Goal: Task Accomplishment & Management: Use online tool/utility

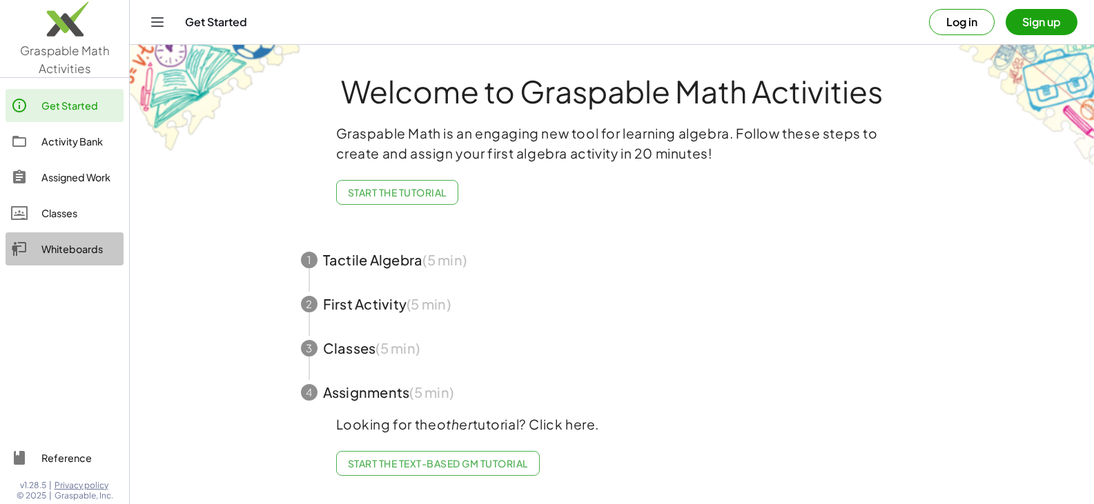
click at [70, 245] on div "Whiteboards" at bounding box center [79, 249] width 77 height 17
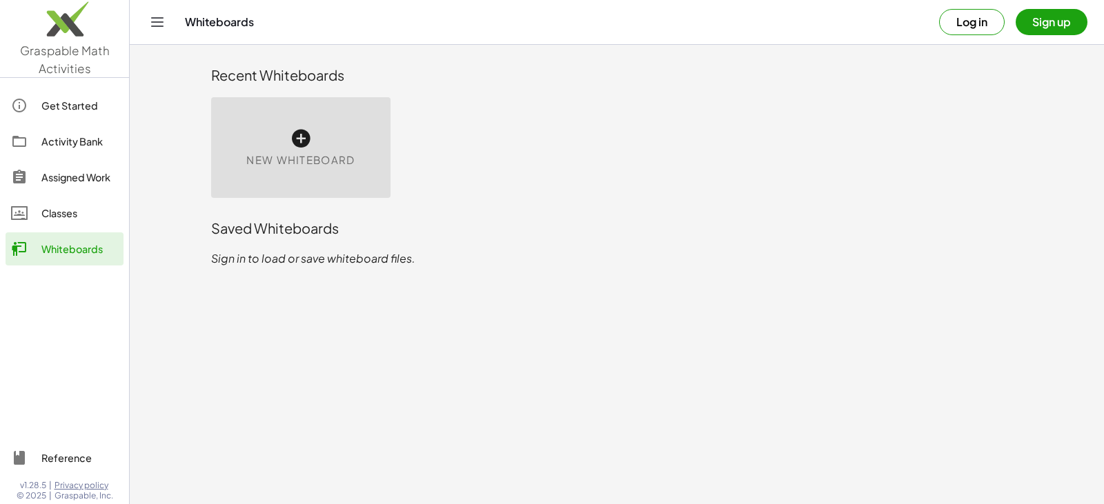
click at [969, 21] on button "Log in" at bounding box center [972, 22] width 66 height 26
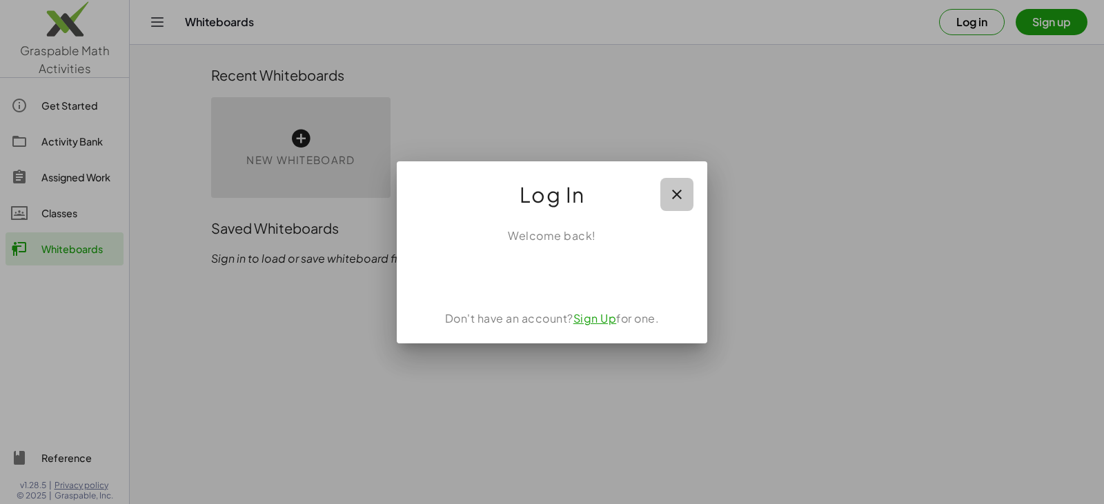
click at [676, 200] on icon "button" at bounding box center [677, 194] width 17 height 17
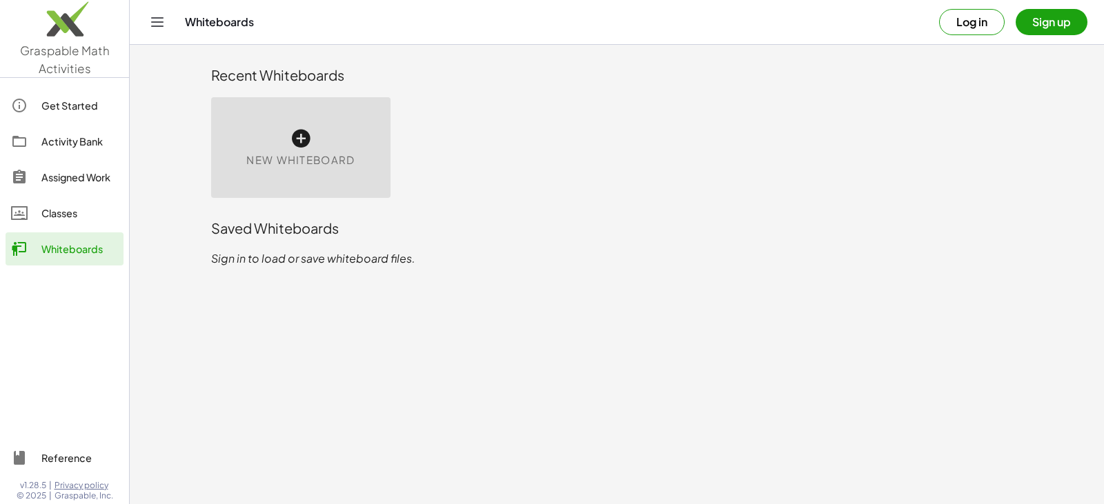
click at [976, 27] on button "Log in" at bounding box center [972, 22] width 66 height 26
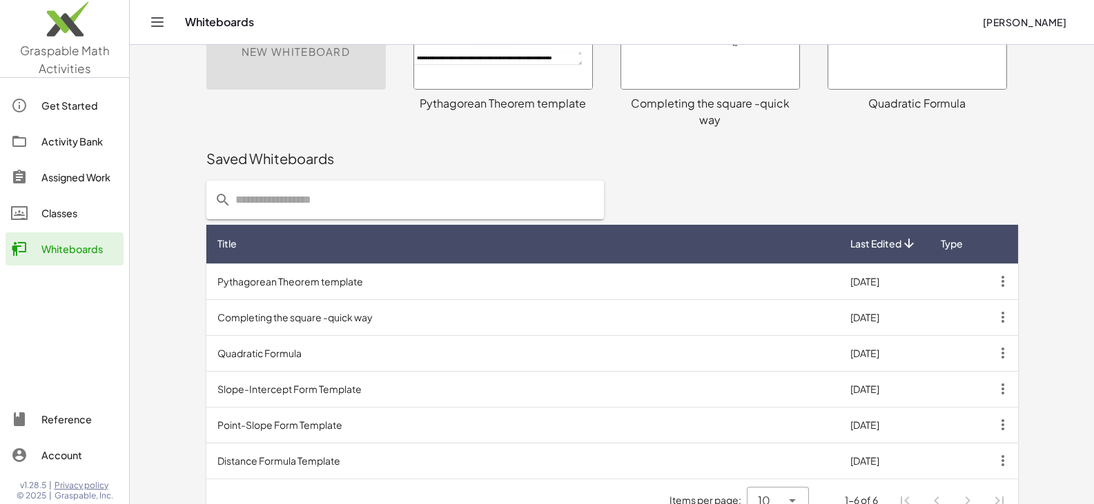
scroll to position [118, 0]
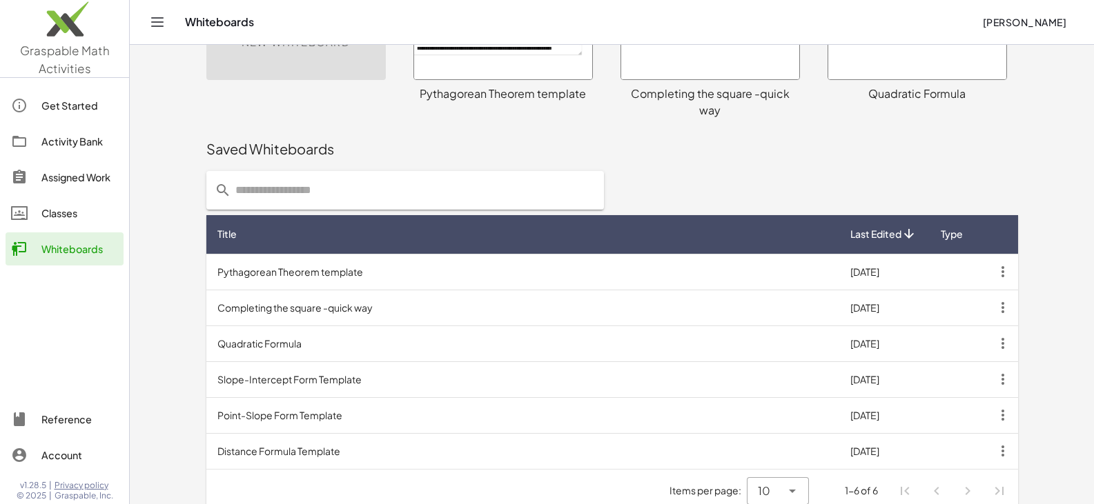
click at [362, 438] on td "Distance Formula Template" at bounding box center [522, 451] width 633 height 36
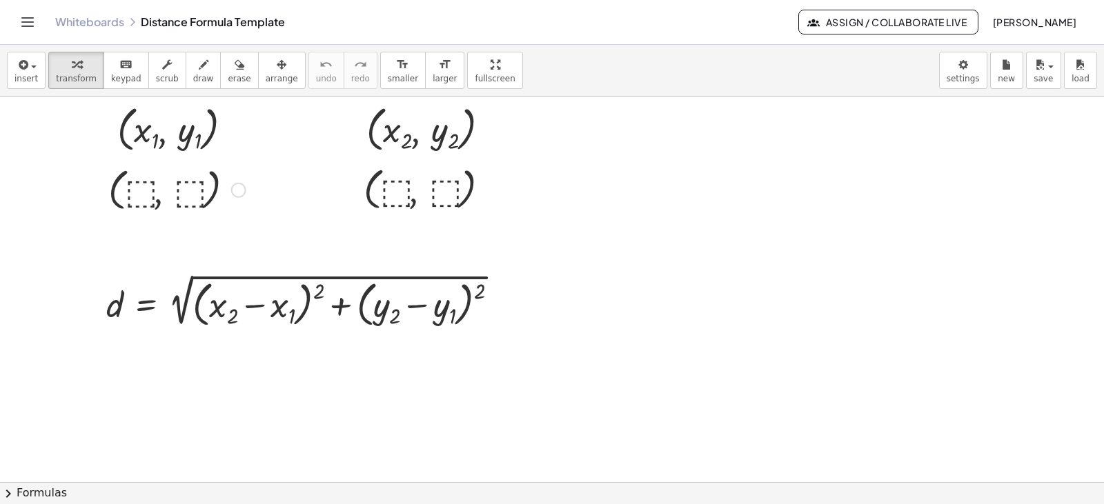
click at [136, 193] on div at bounding box center [176, 189] width 151 height 52
click at [181, 188] on div at bounding box center [177, 189] width 141 height 52
click at [401, 193] on div at bounding box center [432, 188] width 151 height 52
click at [435, 189] on div at bounding box center [432, 188] width 133 height 52
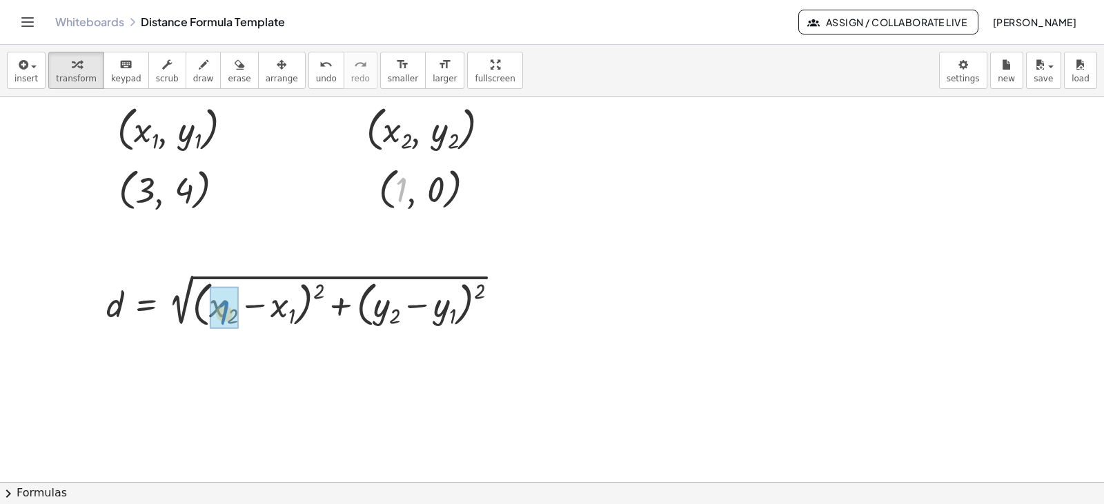
drag, startPoint x: 403, startPoint y: 196, endPoint x: 226, endPoint y: 319, distance: 215.7
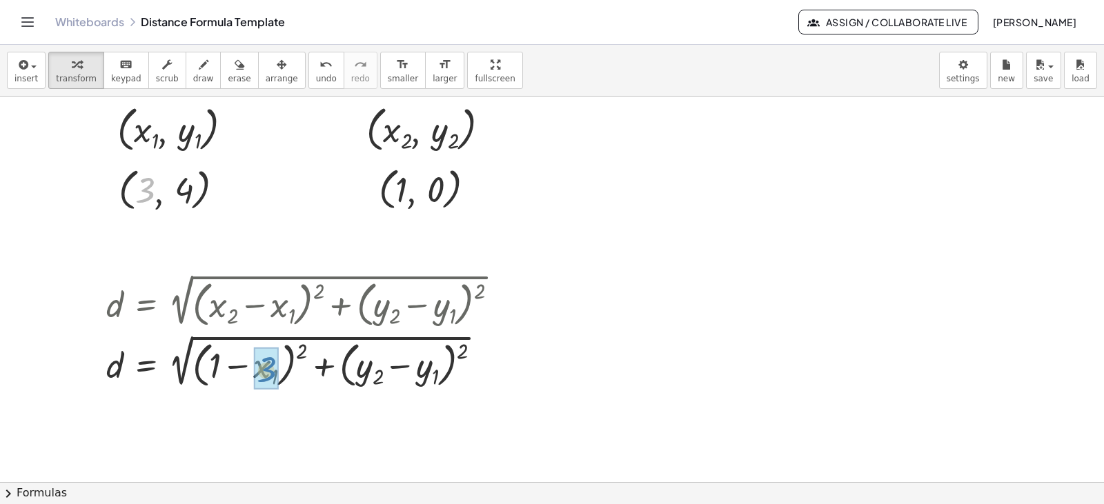
drag, startPoint x: 146, startPoint y: 190, endPoint x: 267, endPoint y: 370, distance: 216.2
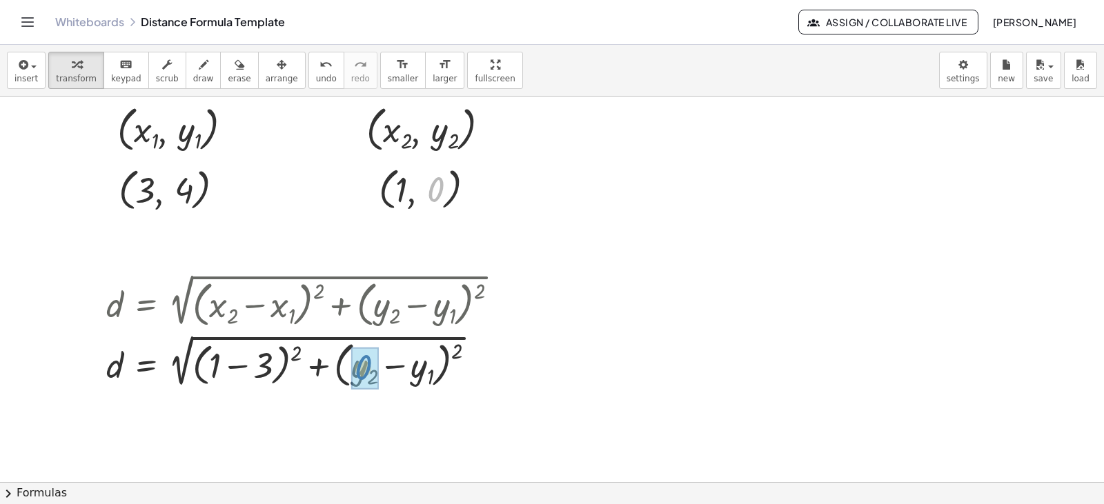
drag, startPoint x: 436, startPoint y: 188, endPoint x: 364, endPoint y: 366, distance: 192.2
drag, startPoint x: 188, startPoint y: 192, endPoint x: 416, endPoint y: 374, distance: 292.1
click at [241, 366] on div at bounding box center [307, 361] width 417 height 57
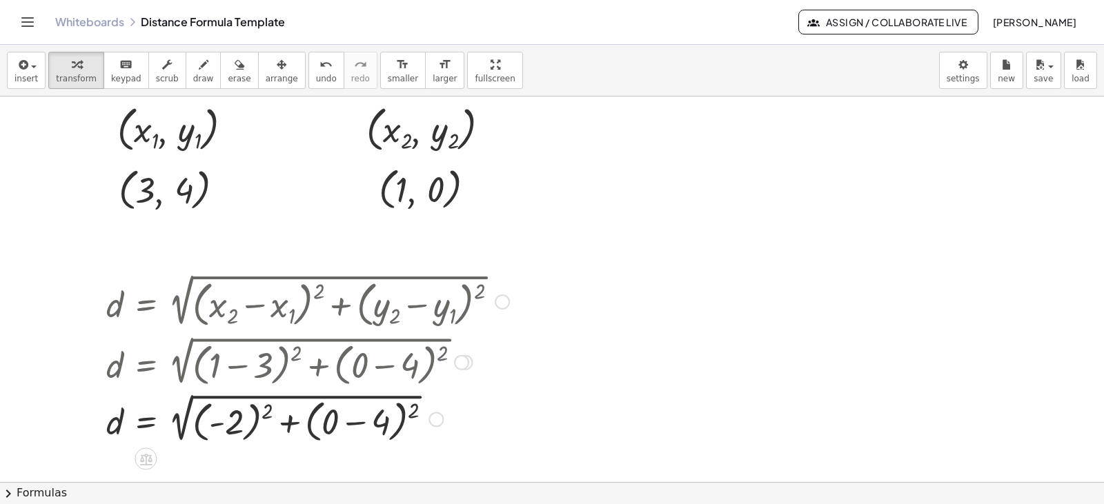
click at [353, 424] on div at bounding box center [307, 418] width 417 height 57
click at [266, 409] on div at bounding box center [307, 417] width 417 height 55
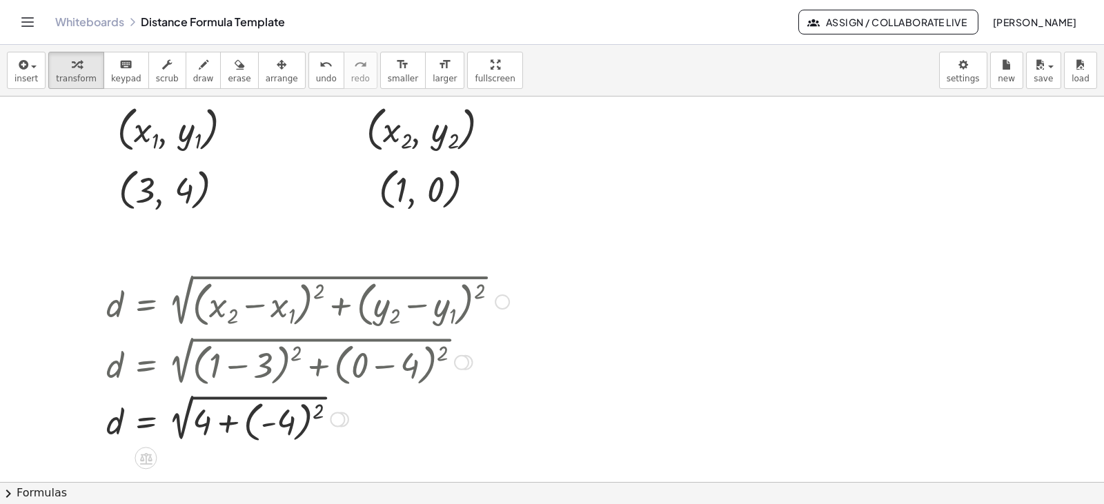
click at [317, 408] on div at bounding box center [307, 417] width 417 height 55
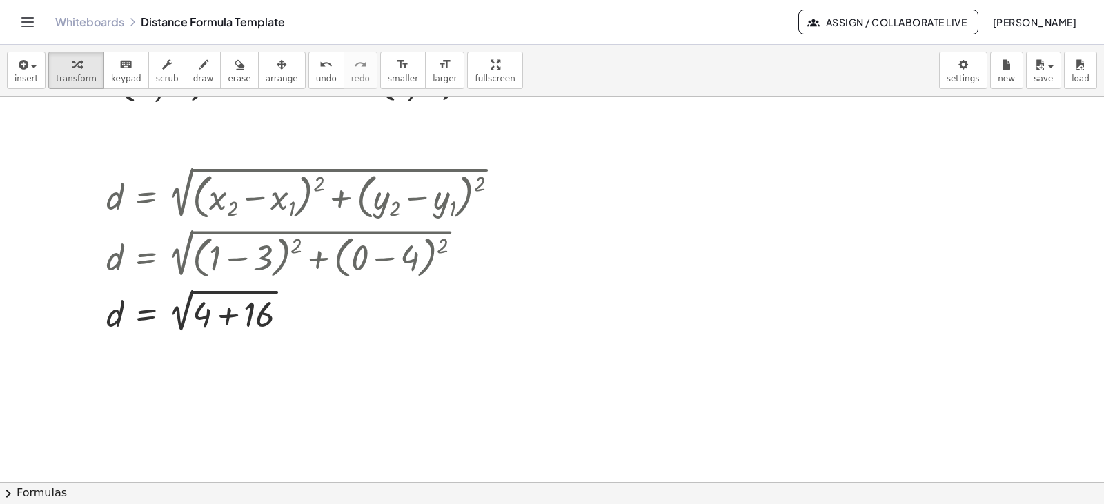
scroll to position [109, 0]
click at [230, 319] on div at bounding box center [307, 310] width 417 height 52
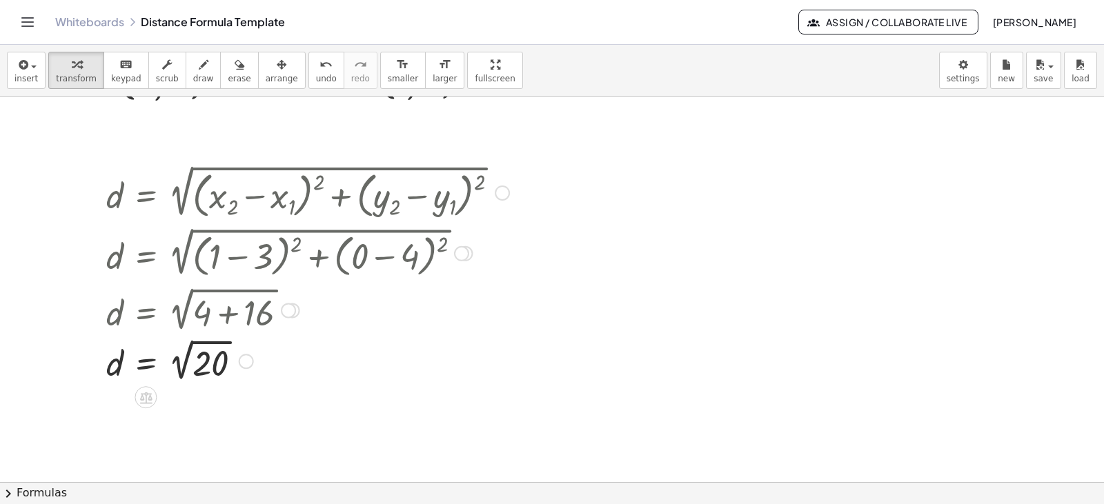
click at [179, 368] on div at bounding box center [307, 360] width 417 height 50
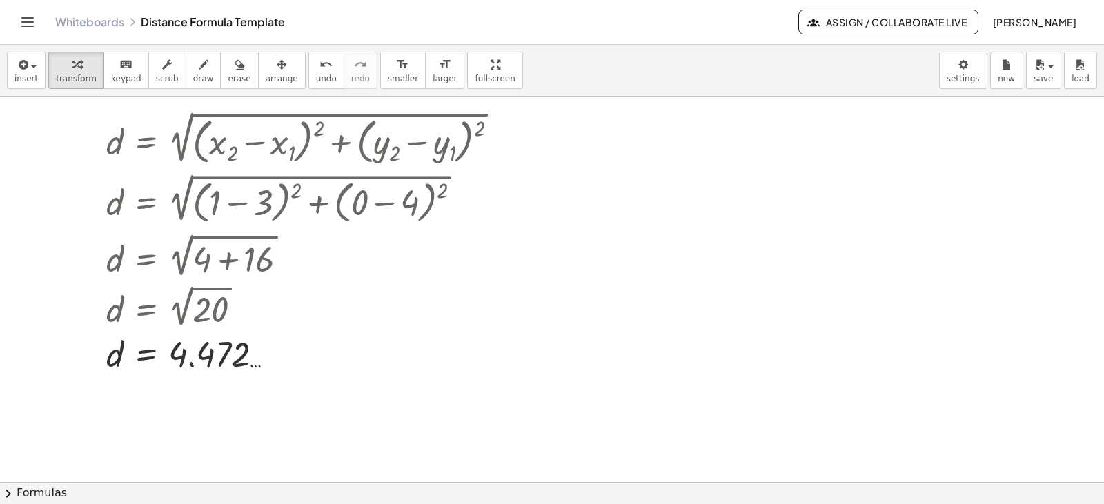
scroll to position [148, 0]
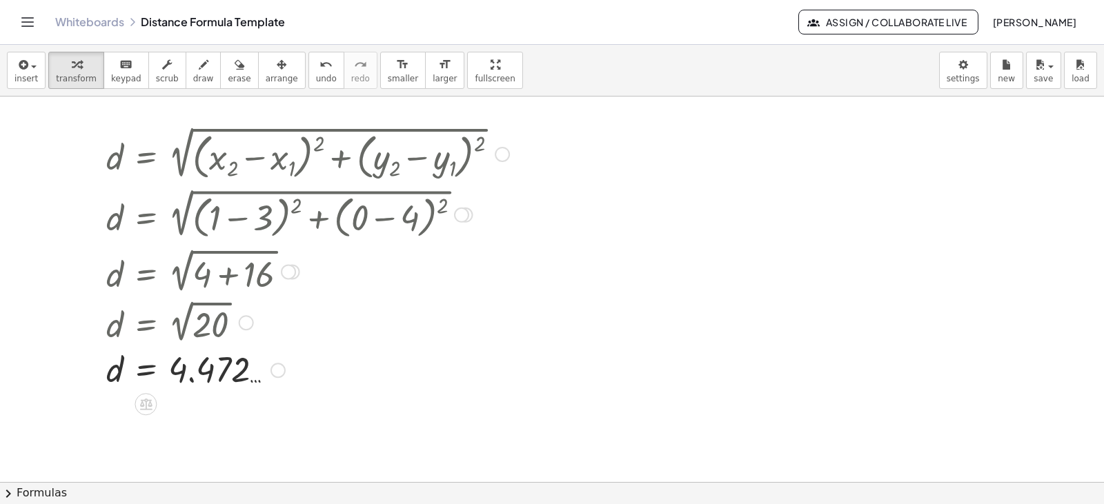
click at [255, 382] on div at bounding box center [307, 369] width 417 height 45
click at [251, 385] on div at bounding box center [307, 369] width 417 height 45
click at [177, 372] on div at bounding box center [307, 369] width 417 height 45
click at [35, 65] on button "insert" at bounding box center [26, 70] width 39 height 37
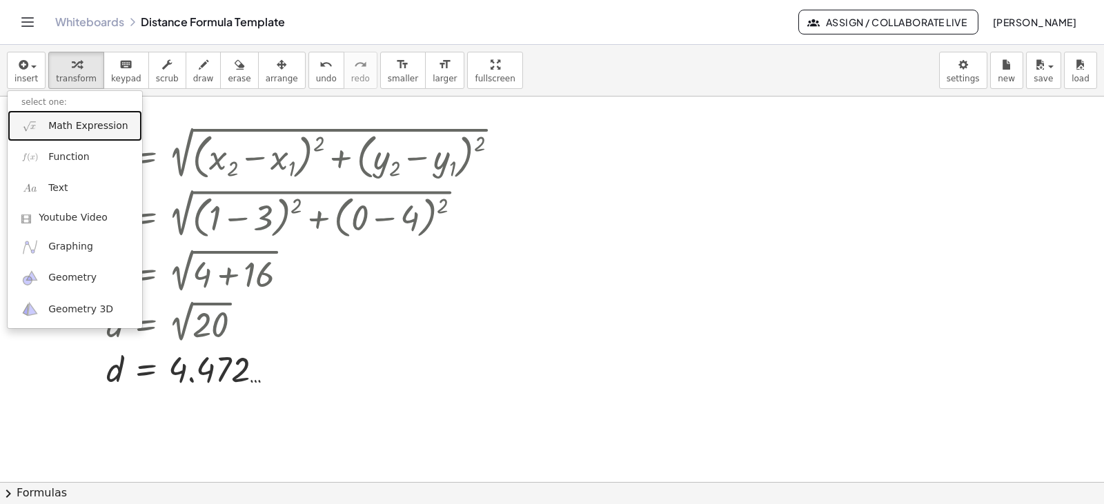
click at [31, 126] on img at bounding box center [29, 125] width 17 height 17
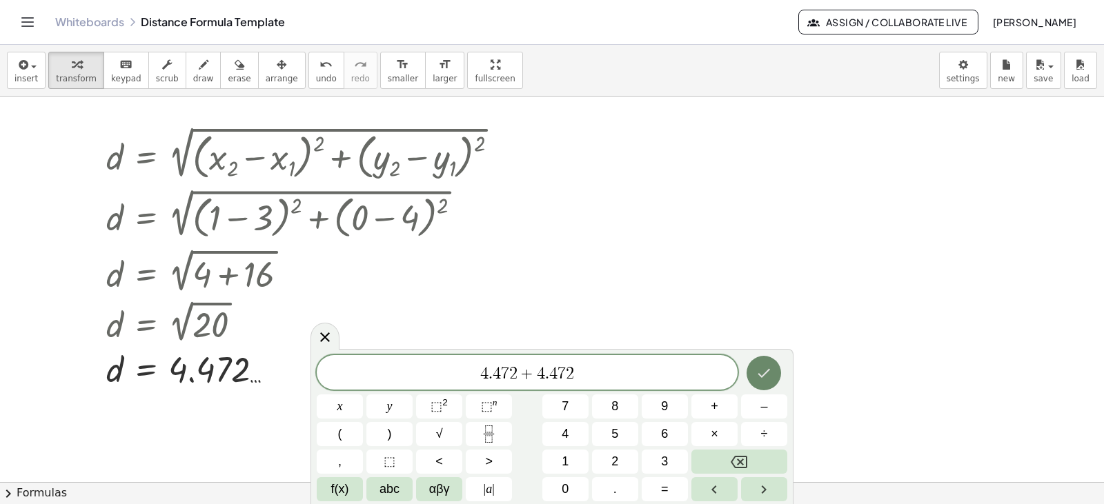
click at [764, 370] on icon "Done" at bounding box center [763, 373] width 17 height 17
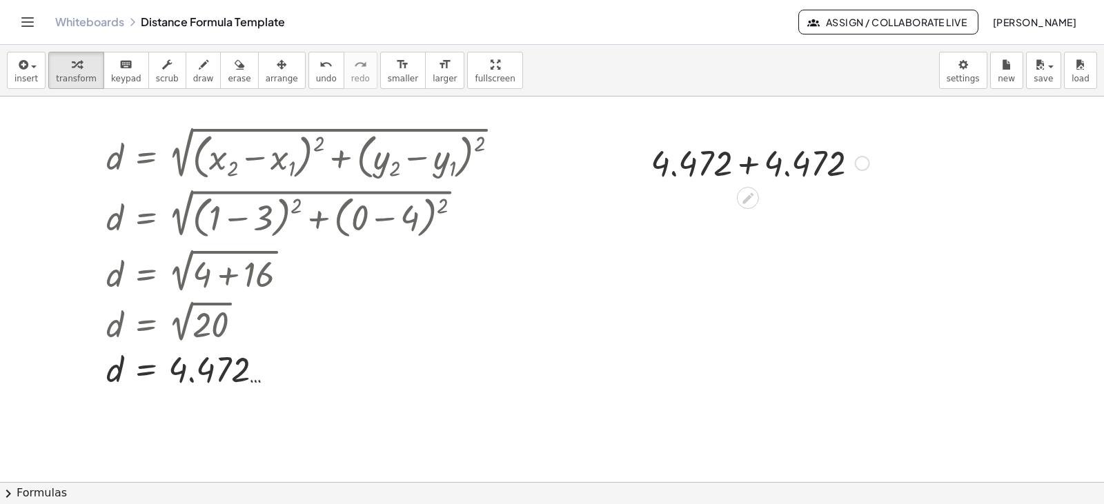
click at [746, 170] on div at bounding box center [760, 162] width 233 height 47
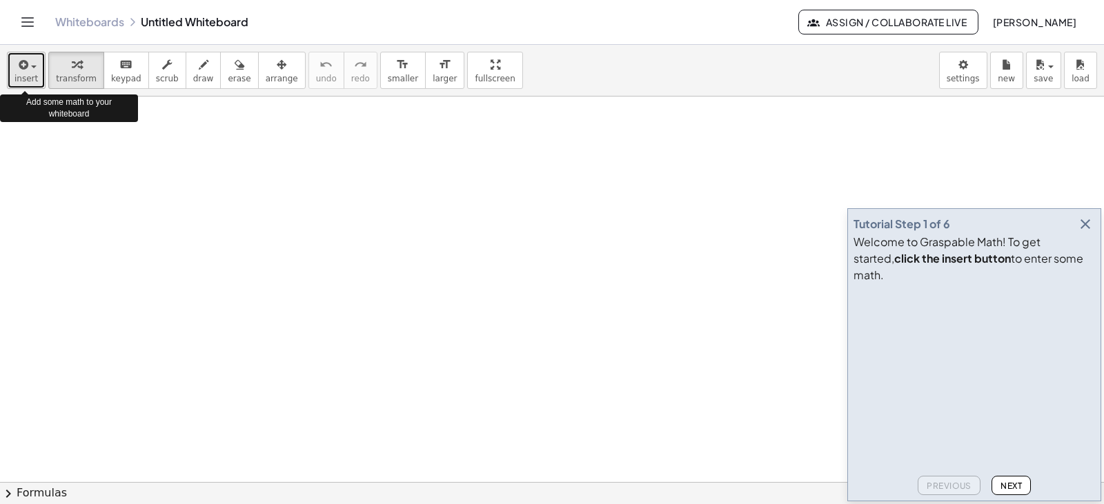
click at [24, 83] on span "insert" at bounding box center [25, 79] width 23 height 10
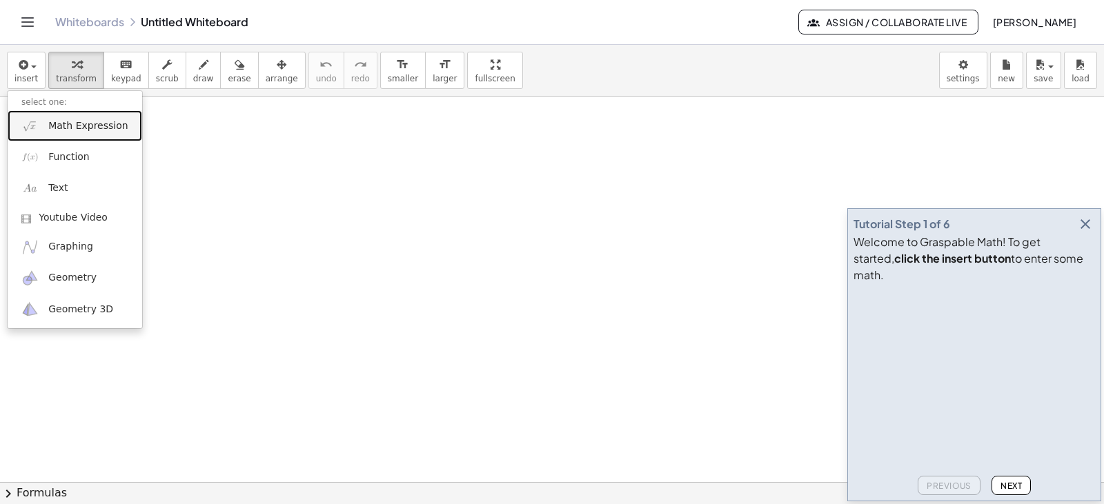
click at [23, 121] on img at bounding box center [29, 125] width 17 height 17
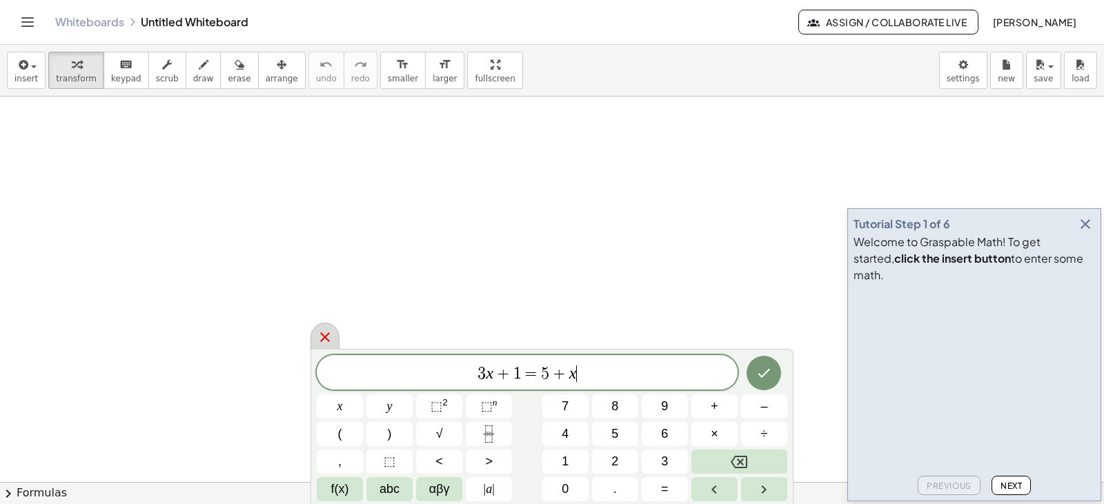
click at [319, 339] on icon at bounding box center [325, 337] width 17 height 17
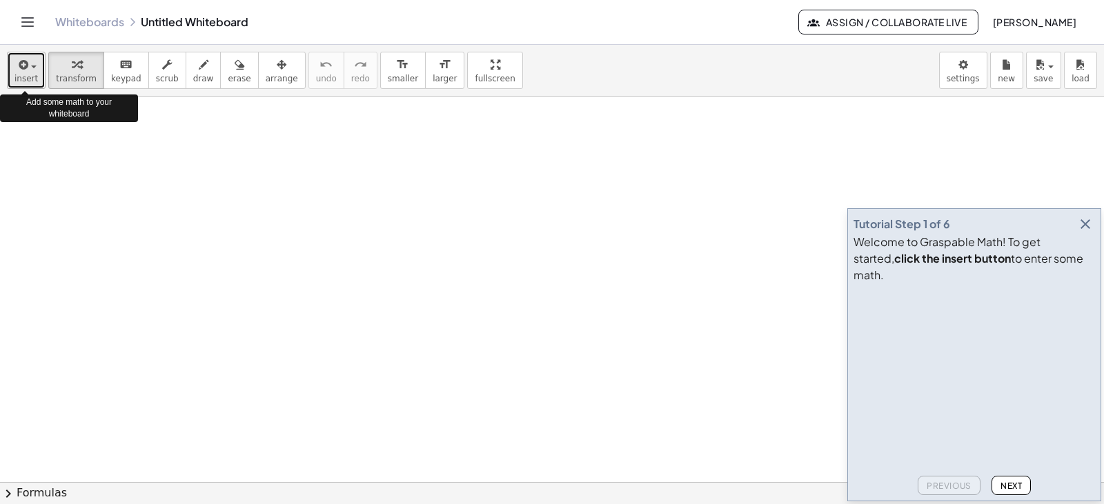
click at [30, 80] on span "insert" at bounding box center [25, 79] width 23 height 10
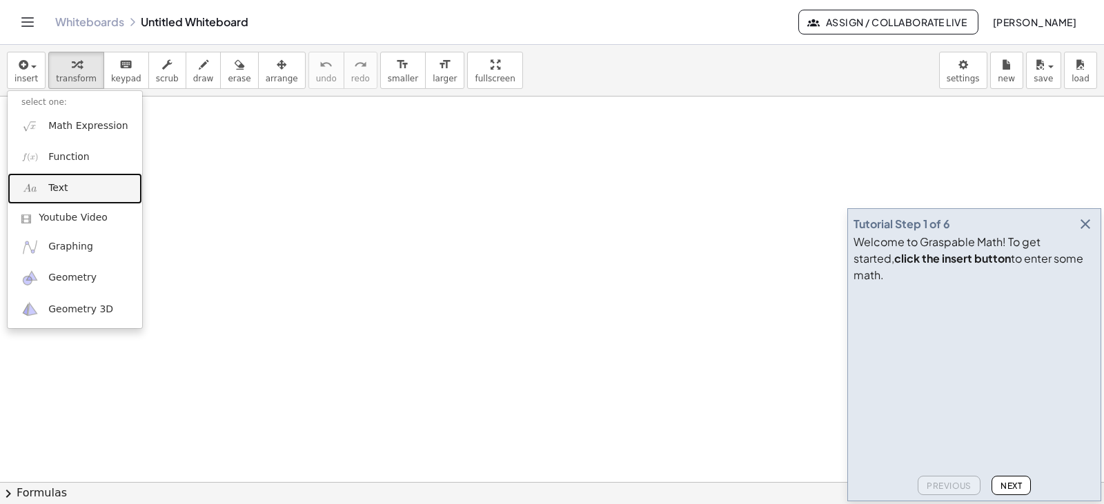
click at [39, 189] on img at bounding box center [29, 188] width 17 height 17
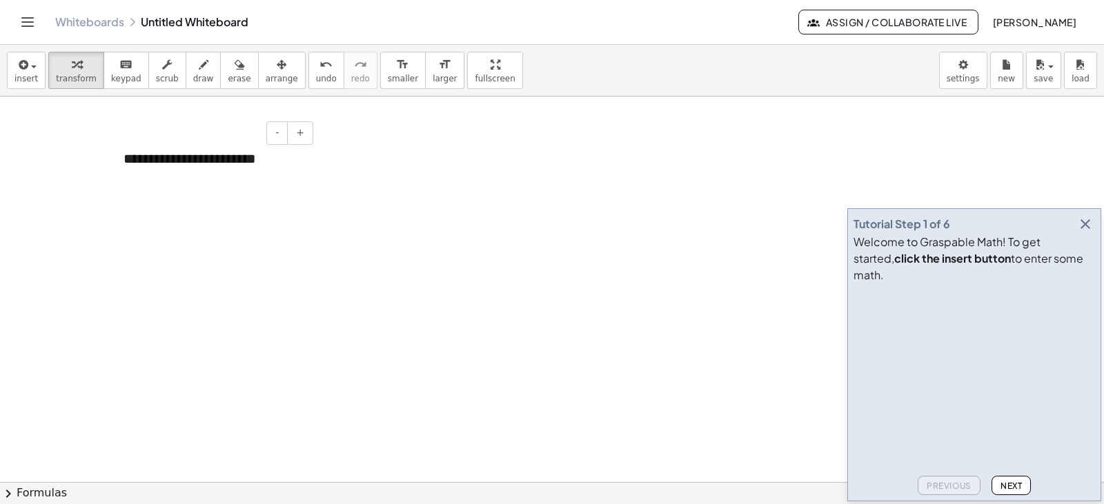
click at [126, 160] on div "**********" at bounding box center [213, 159] width 207 height 48
click at [301, 132] on span "+" at bounding box center [300, 132] width 8 height 11
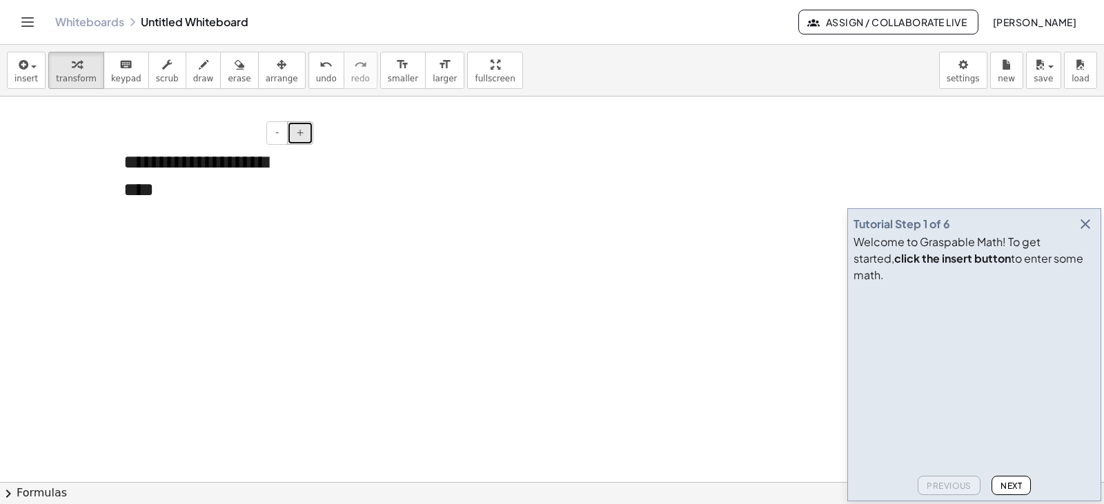
click at [301, 132] on span "+" at bounding box center [300, 132] width 8 height 11
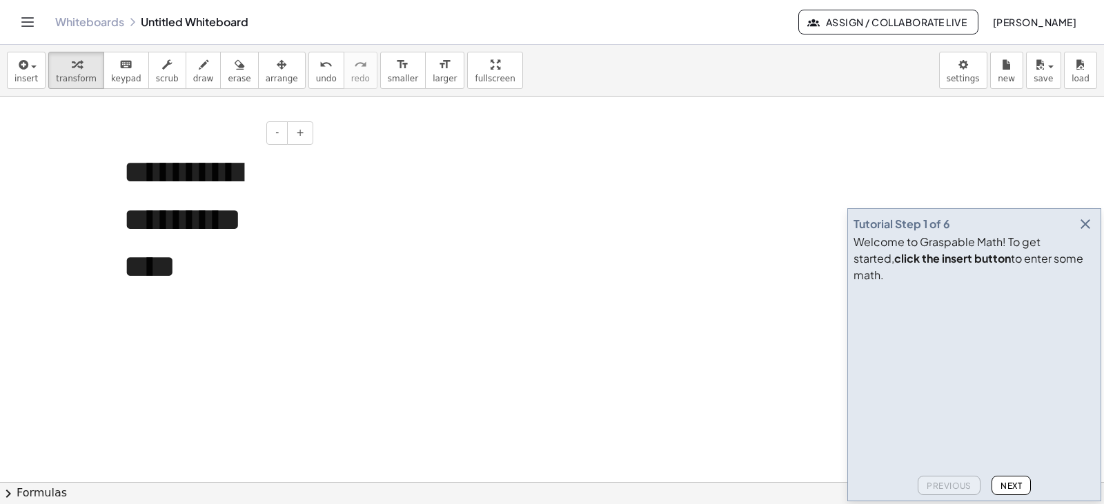
click at [221, 194] on div "**********" at bounding box center [213, 220] width 207 height 170
click at [298, 241] on div "**********" at bounding box center [213, 220] width 207 height 170
click at [314, 304] on div "**********" at bounding box center [213, 220] width 207 height 170
click at [266, 75] on span "arrange" at bounding box center [282, 79] width 32 height 10
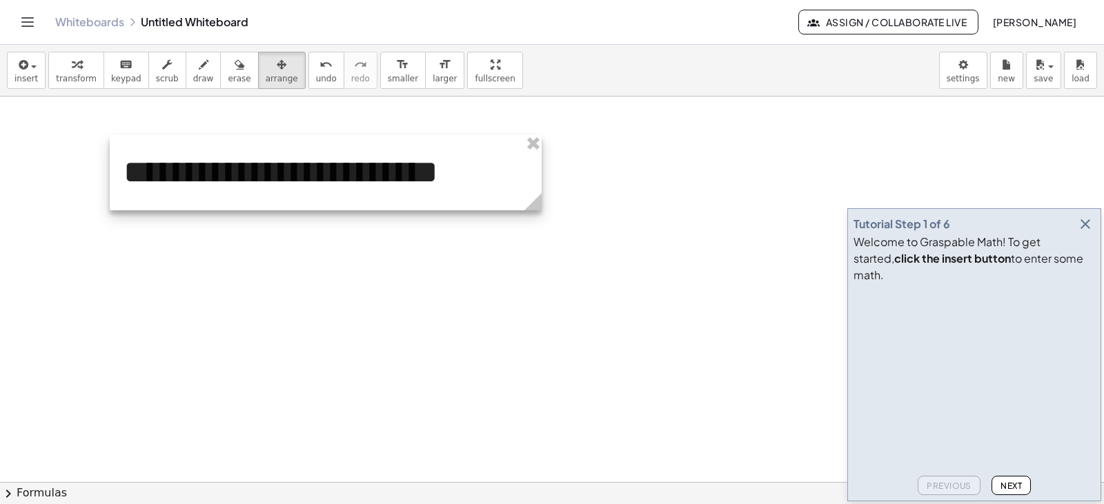
drag, startPoint x: 313, startPoint y: 299, endPoint x: 538, endPoint y: 235, distance: 233.7
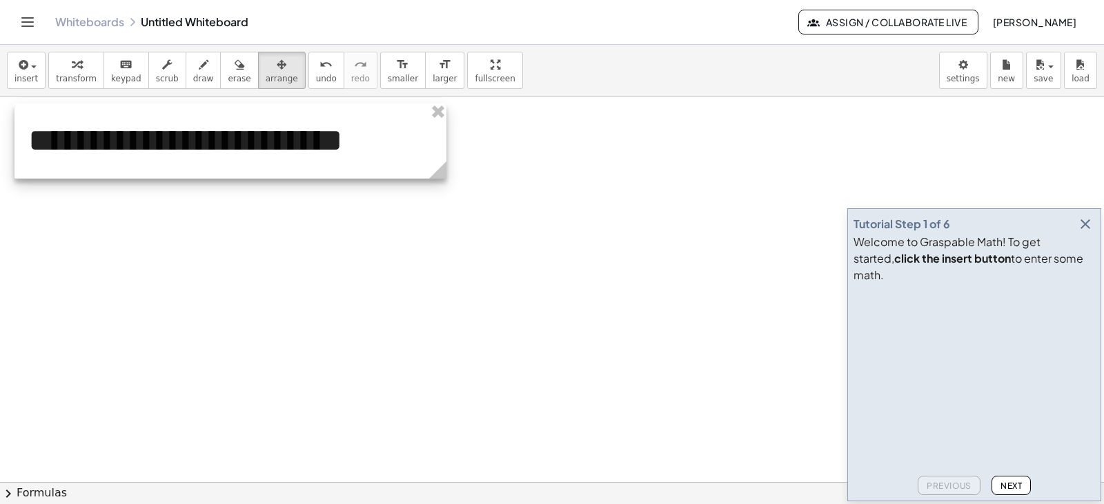
drag, startPoint x: 326, startPoint y: 153, endPoint x: 231, endPoint y: 121, distance: 100.4
click at [231, 121] on div at bounding box center [230, 140] width 432 height 75
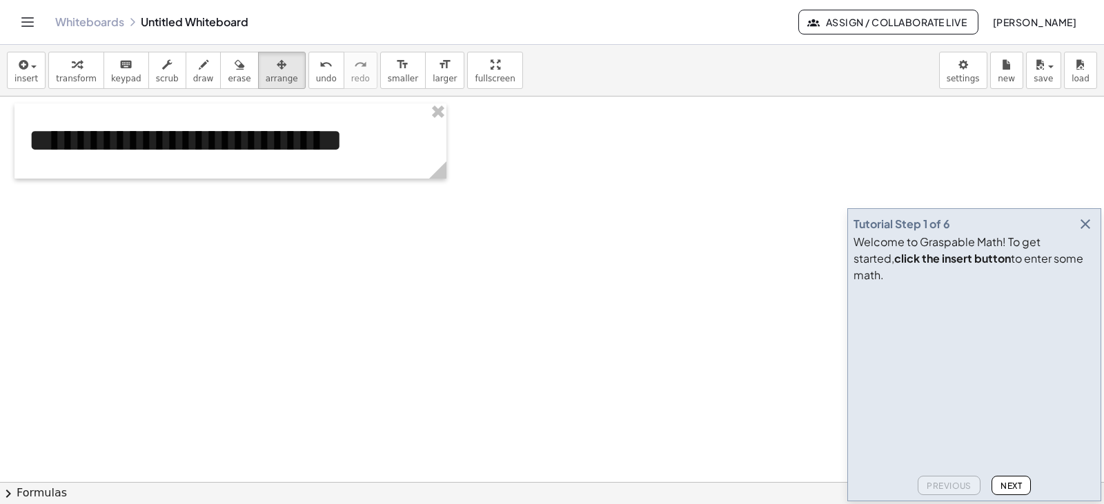
click at [35, 68] on button "insert" at bounding box center [26, 70] width 39 height 37
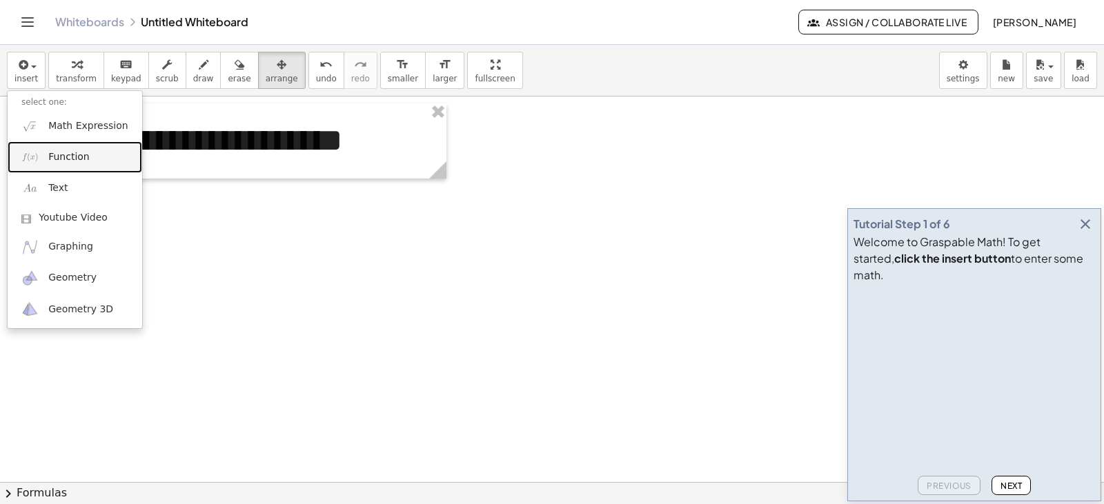
click at [48, 160] on link "Function" at bounding box center [75, 156] width 135 height 31
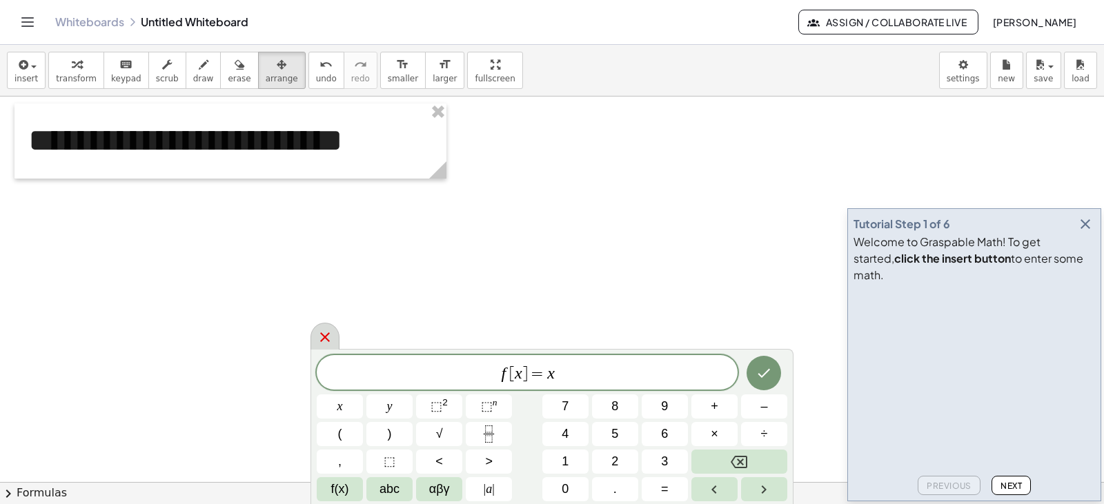
click at [325, 335] on icon at bounding box center [325, 337] width 17 height 17
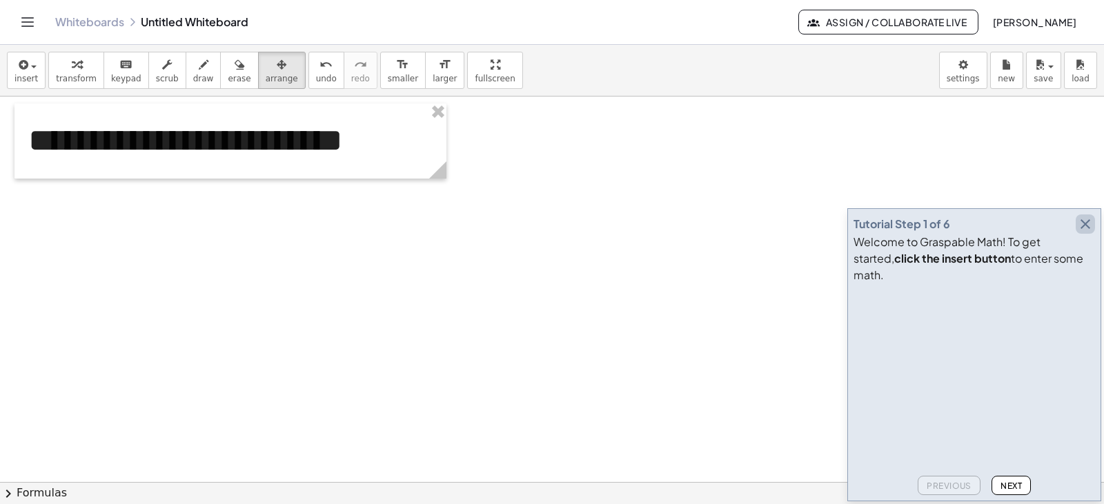
click at [1088, 233] on icon "button" at bounding box center [1085, 224] width 17 height 17
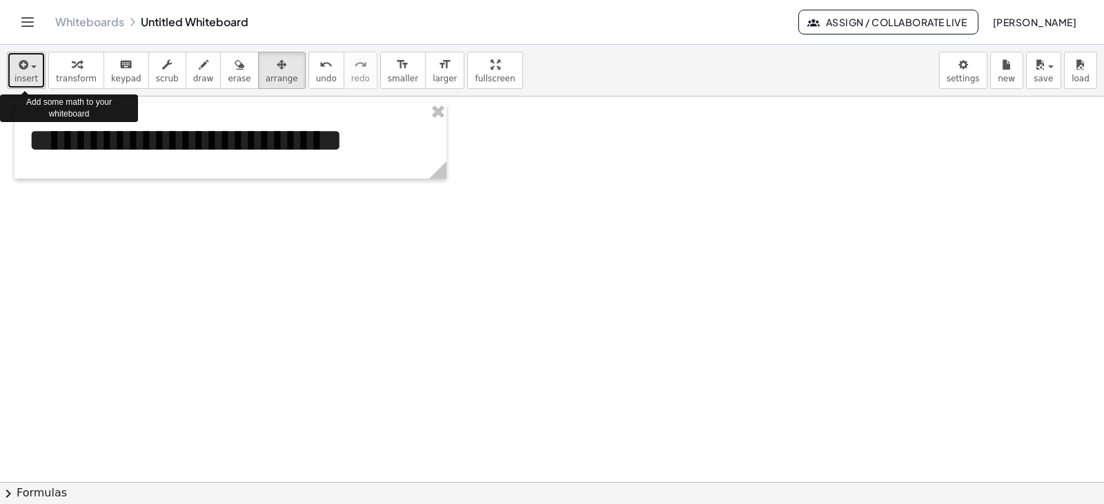
click at [28, 69] on span "button" at bounding box center [29, 66] width 3 height 10
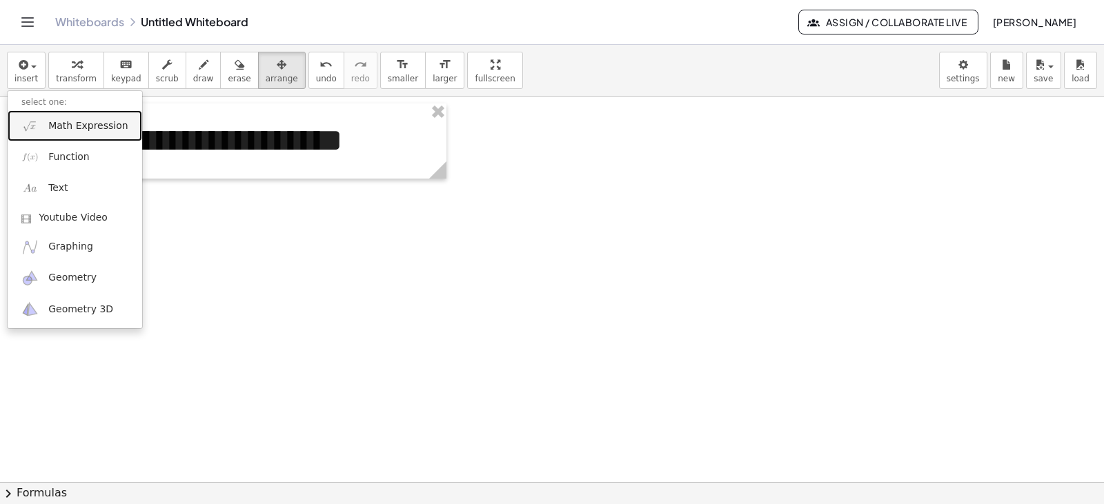
click at [30, 126] on img at bounding box center [29, 125] width 17 height 17
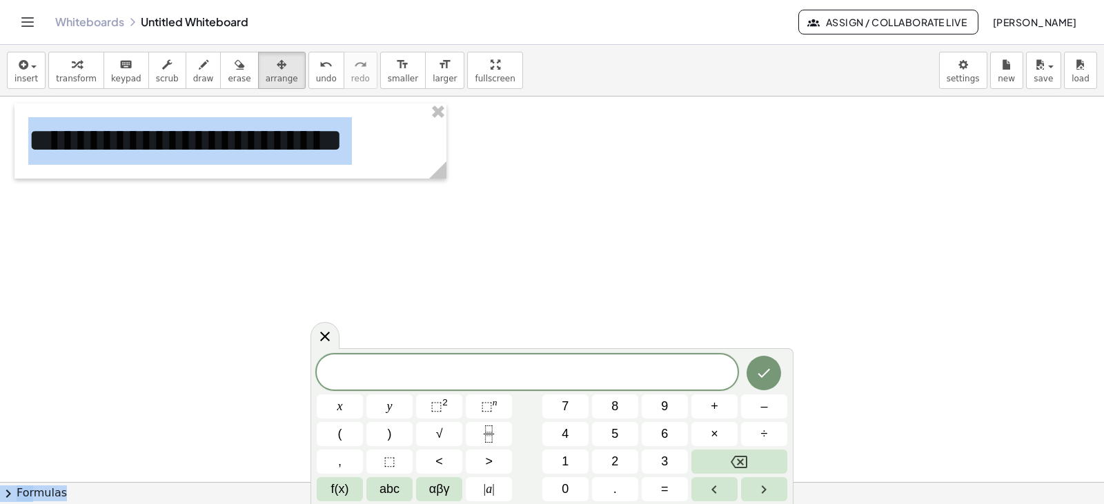
drag, startPoint x: 313, startPoint y: 352, endPoint x: 298, endPoint y: 328, distance: 28.5
click at [298, 328] on body "**********" at bounding box center [552, 252] width 1104 height 504
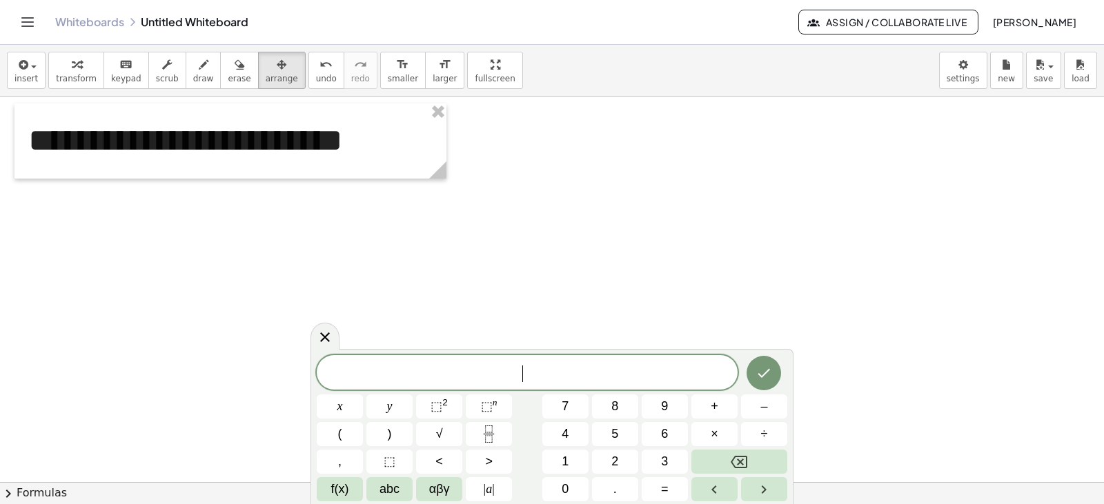
click at [540, 373] on span "​" at bounding box center [527, 373] width 421 height 19
click at [490, 379] on span "​" at bounding box center [527, 373] width 421 height 19
click at [482, 438] on icon "Fraction" at bounding box center [488, 434] width 17 height 17
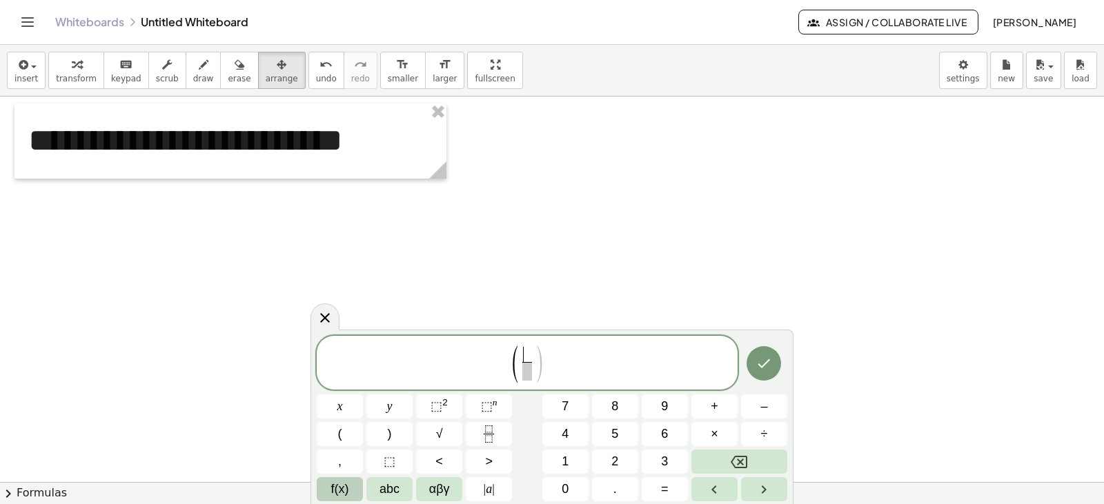
click at [346, 487] on span "f(x)" at bounding box center [340, 489] width 18 height 19
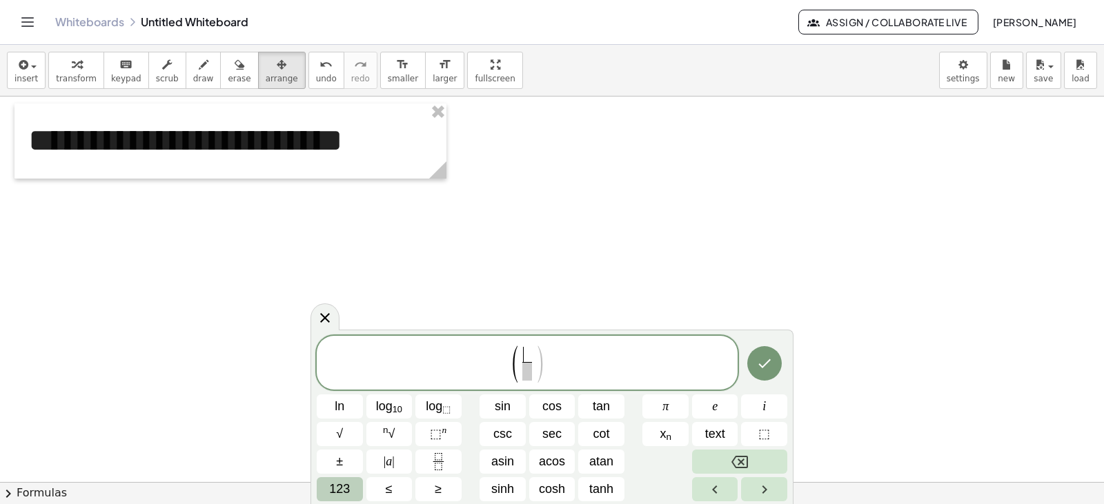
click at [346, 488] on span "123" at bounding box center [339, 489] width 21 height 19
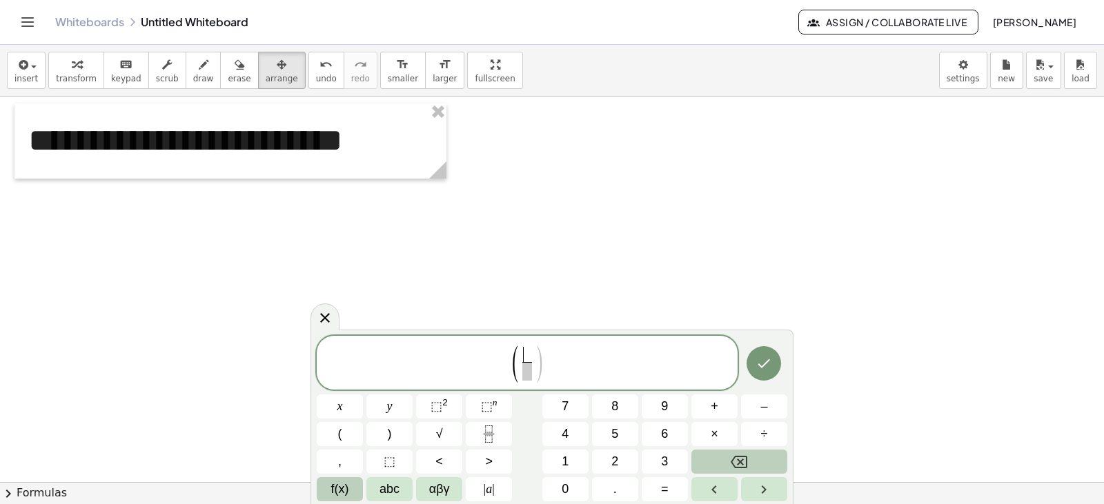
click at [351, 488] on button "f(x)" at bounding box center [340, 489] width 46 height 24
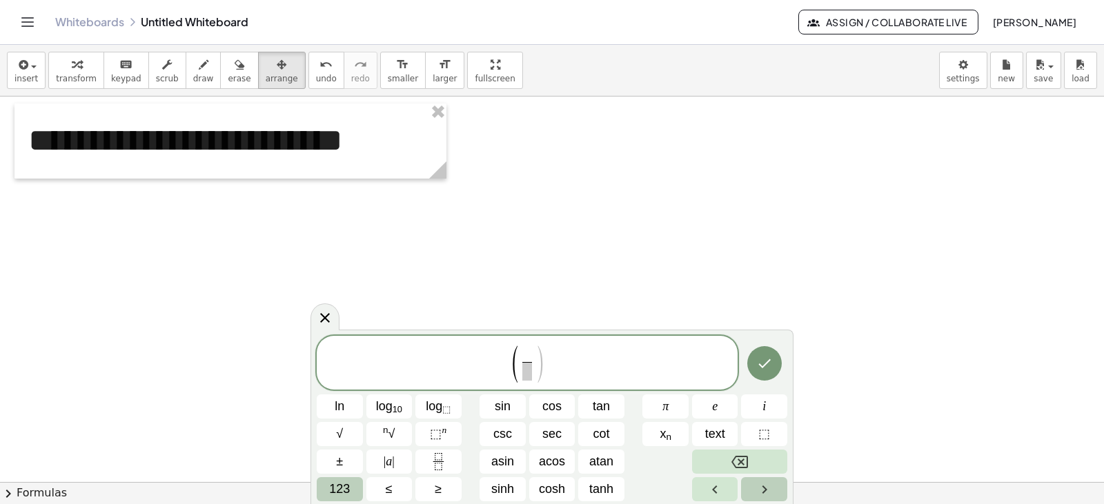
click at [763, 493] on icon "Right arrow" at bounding box center [764, 490] width 5 height 8
click at [721, 493] on icon "Left arrow" at bounding box center [714, 490] width 17 height 17
click at [339, 490] on span "123" at bounding box center [339, 489] width 21 height 19
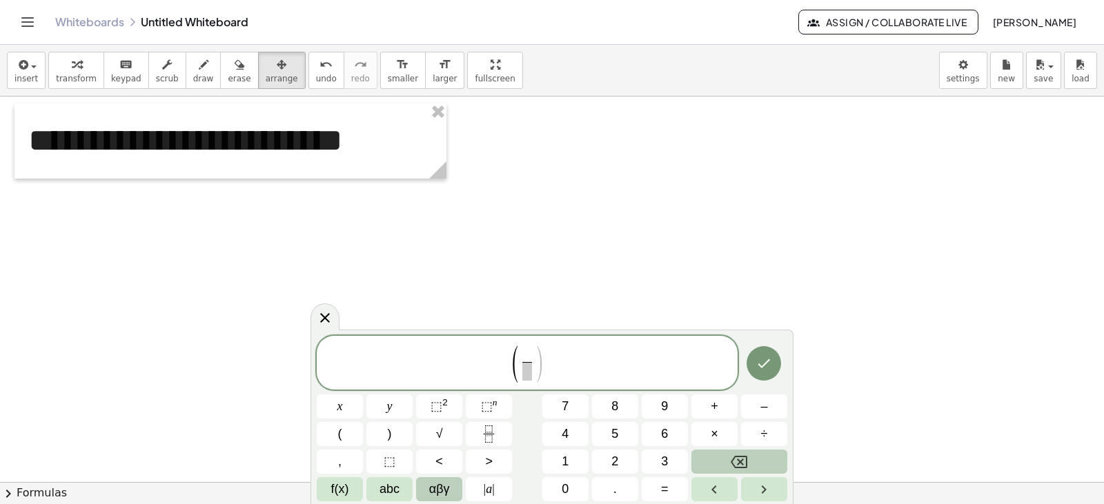
click at [439, 490] on span "αβγ" at bounding box center [439, 489] width 21 height 19
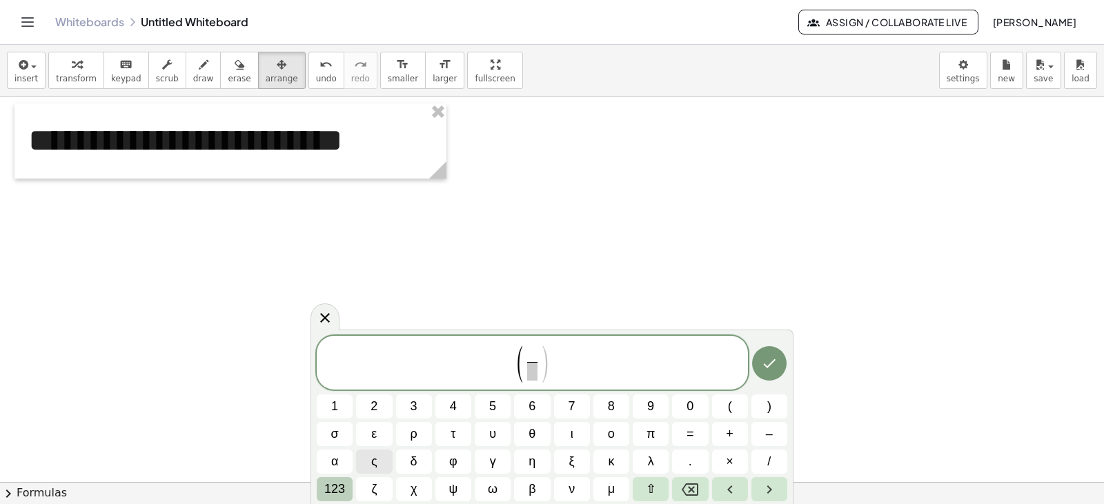
click at [326, 490] on span "123" at bounding box center [334, 489] width 21 height 19
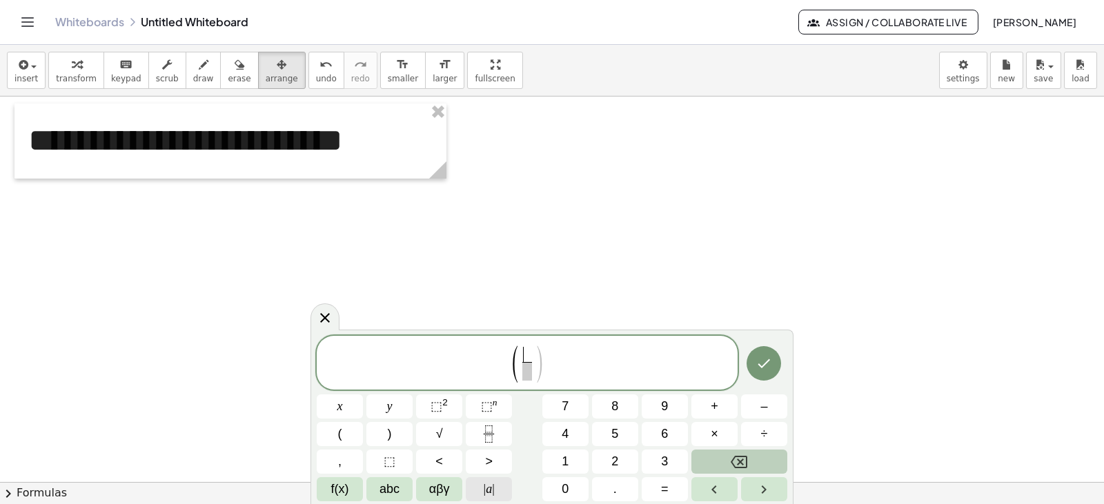
click at [488, 491] on span "| a |" at bounding box center [489, 489] width 11 height 19
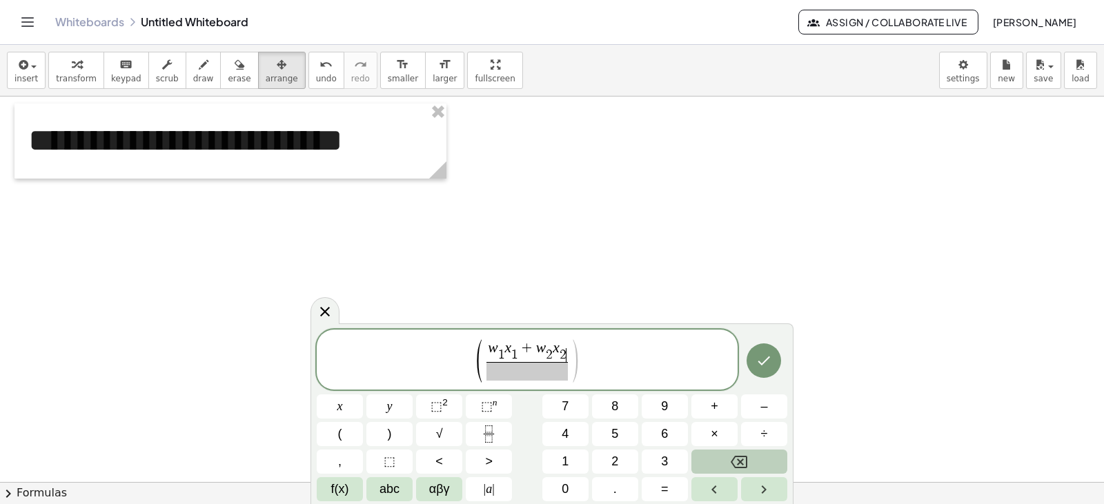
click at [540, 370] on span at bounding box center [526, 371] width 81 height 19
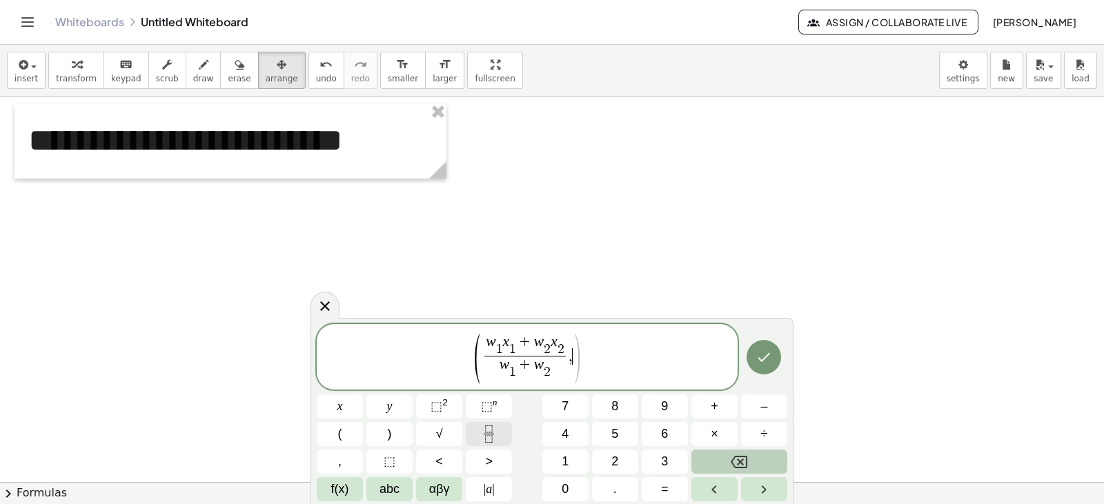
click at [491, 428] on icon "Fraction" at bounding box center [488, 434] width 17 height 17
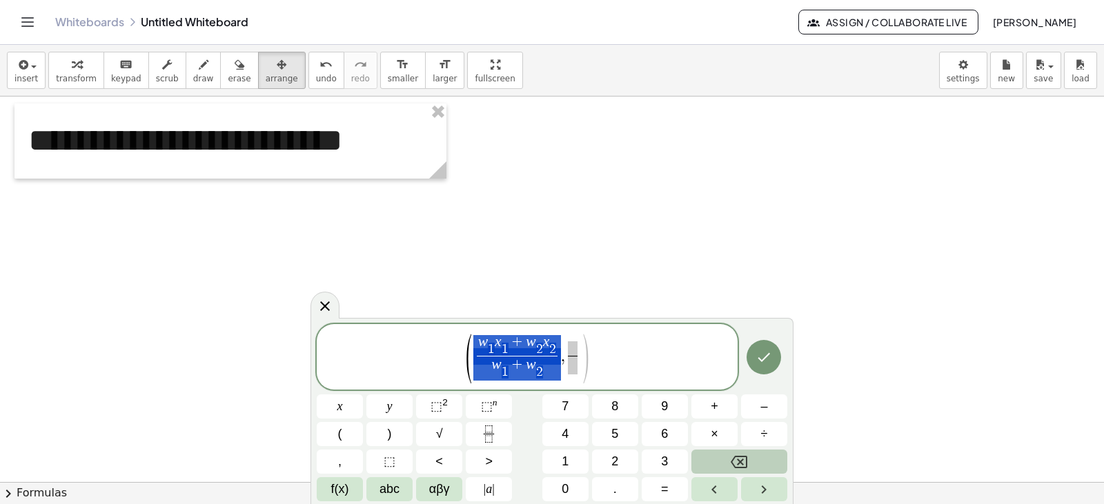
drag, startPoint x: 477, startPoint y: 341, endPoint x: 530, endPoint y: 368, distance: 58.9
click at [564, 361] on span "w 1 ​ x 1 ​ + w 2 ​ x 2 ​ w 1 ​ + w 2 ​ ​ , ​ ​" at bounding box center [527, 358] width 108 height 46
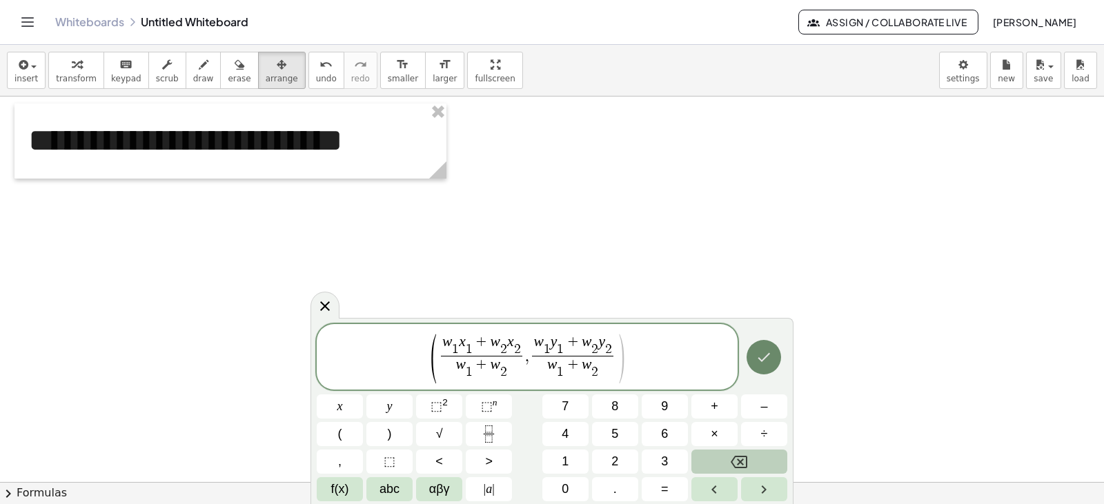
click at [764, 360] on icon "Done" at bounding box center [763, 357] width 17 height 17
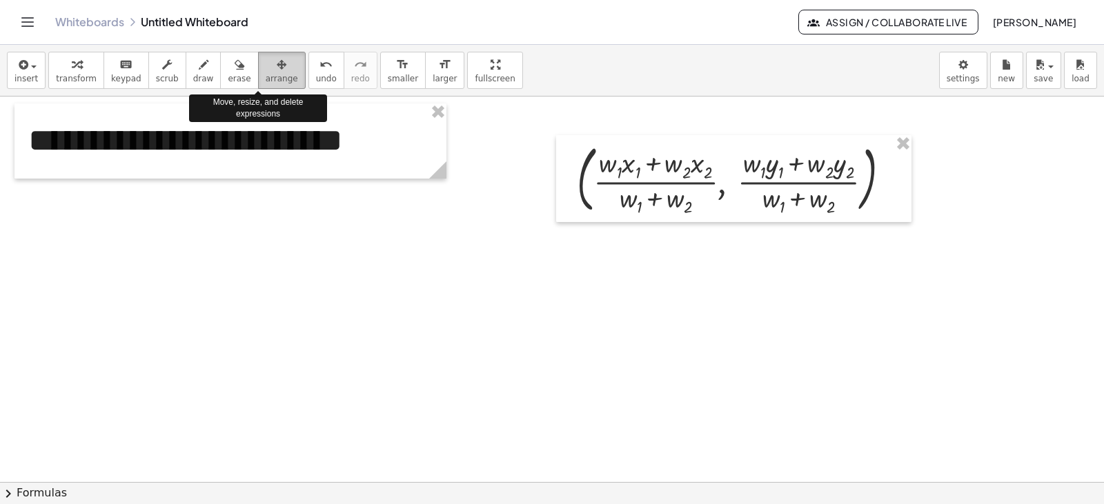
click at [277, 72] on icon "button" at bounding box center [282, 65] width 10 height 17
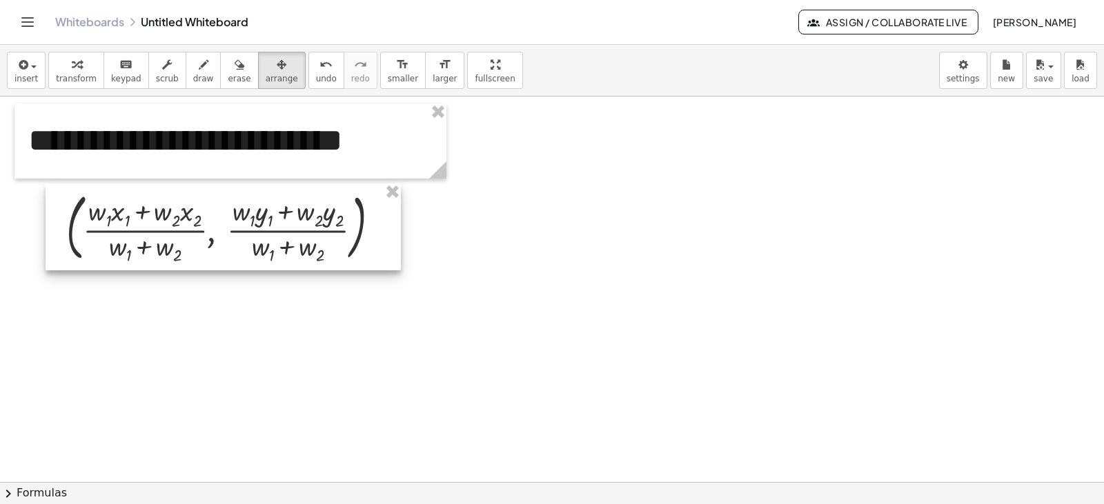
drag, startPoint x: 640, startPoint y: 172, endPoint x: 129, endPoint y: 220, distance: 512.8
click at [129, 220] on div at bounding box center [223, 227] width 355 height 87
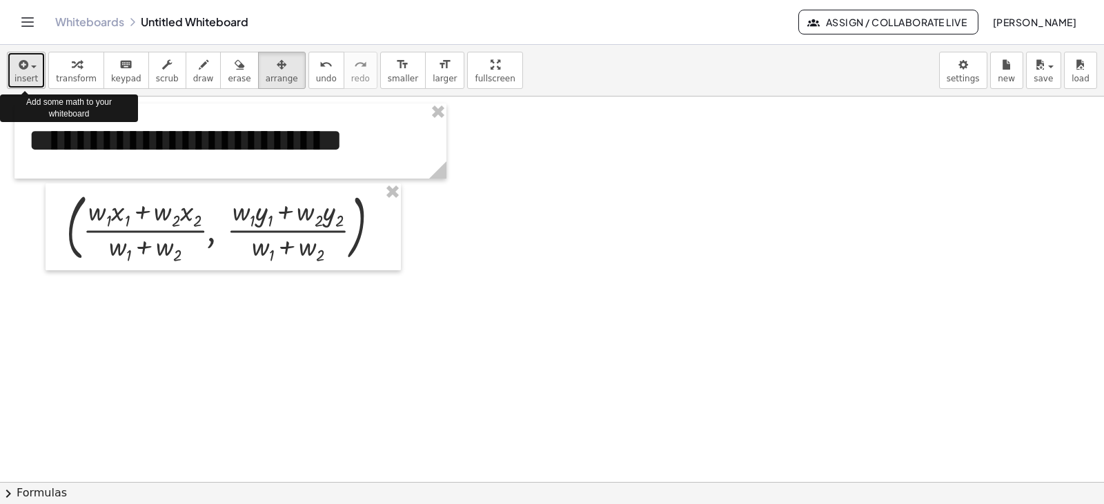
click at [28, 68] on span "button" at bounding box center [29, 66] width 3 height 10
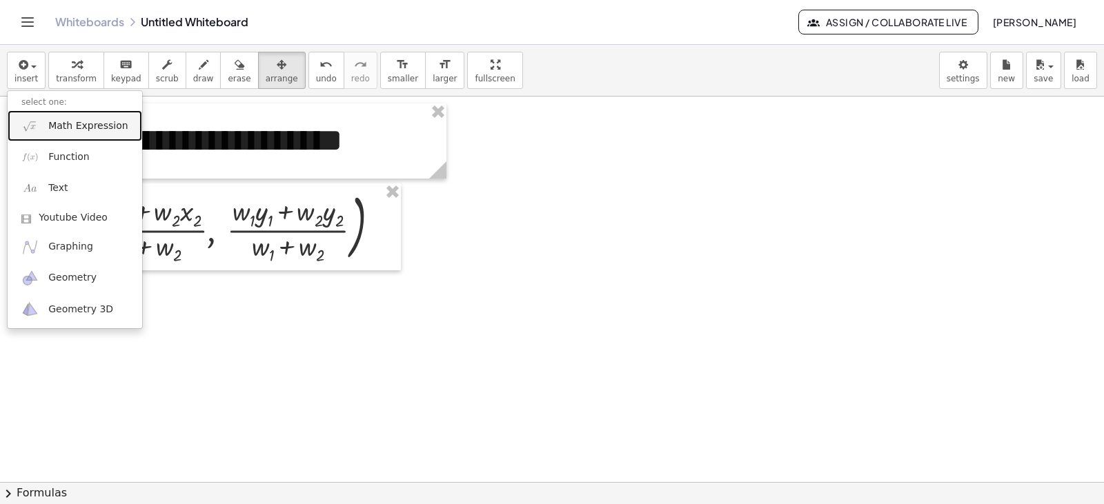
click at [24, 114] on link "Math Expression" at bounding box center [75, 125] width 135 height 31
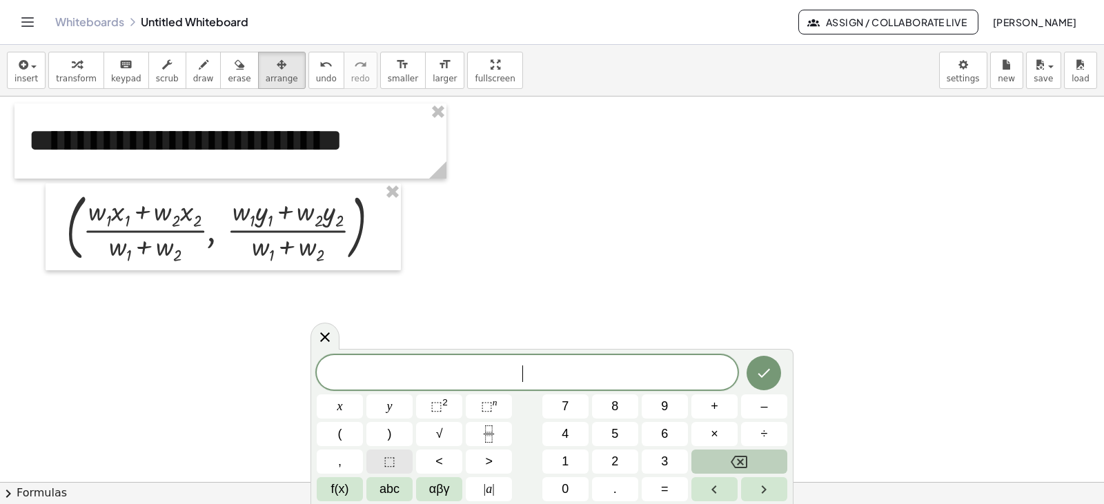
click at [388, 463] on span "⬚" at bounding box center [390, 462] width 12 height 19
click at [342, 411] on span "x" at bounding box center [340, 406] width 6 height 19
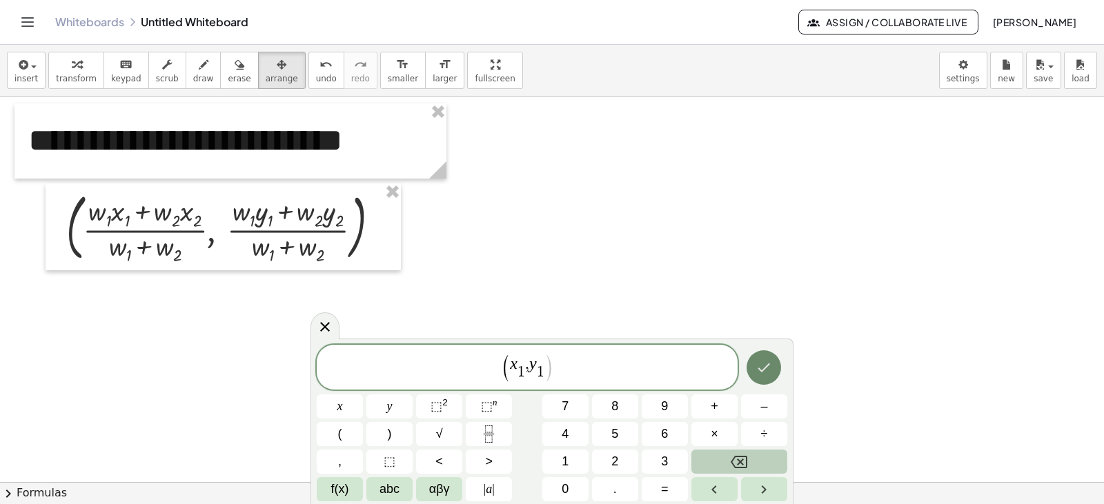
click at [764, 364] on icon "Done" at bounding box center [763, 367] width 17 height 17
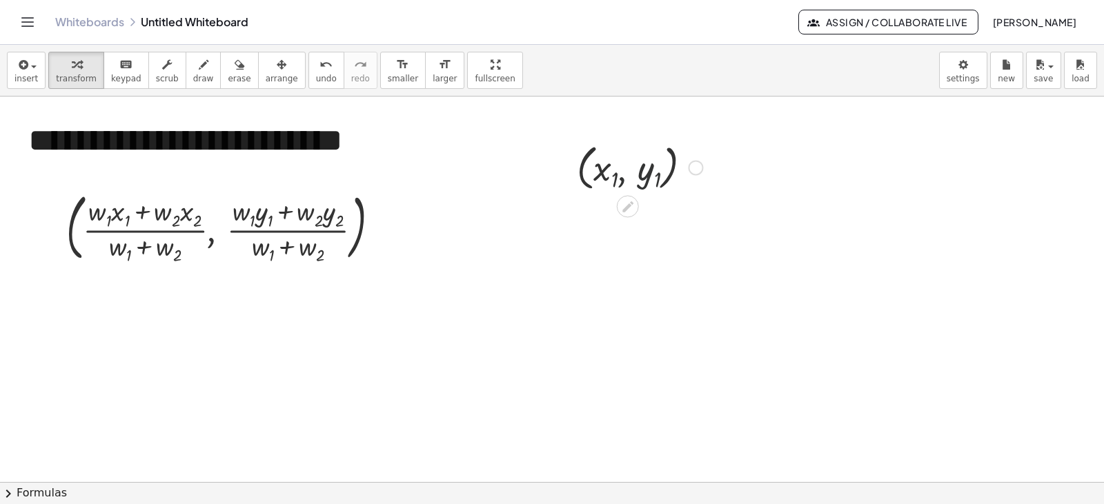
click at [621, 172] on div at bounding box center [639, 167] width 139 height 56
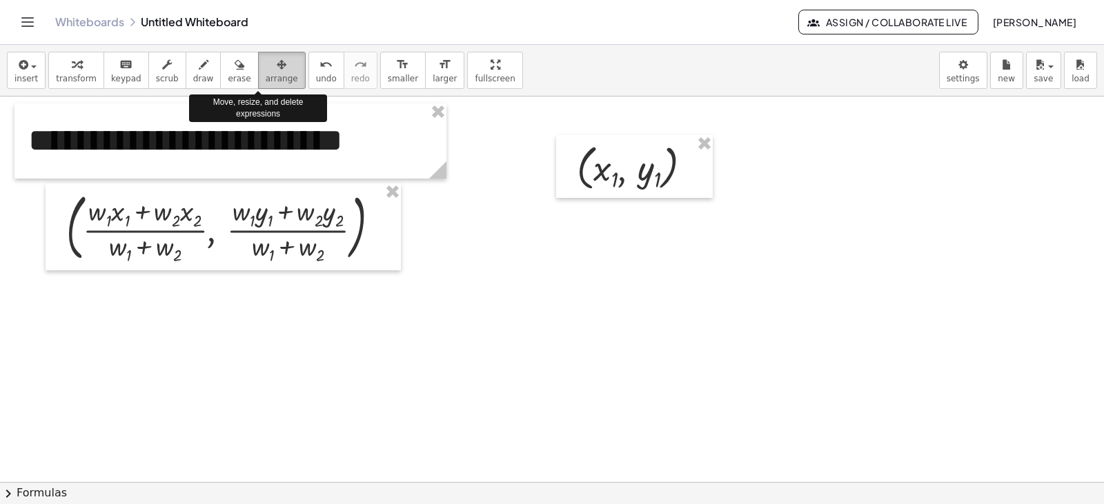
click at [266, 79] on span "arrange" at bounding box center [282, 79] width 32 height 10
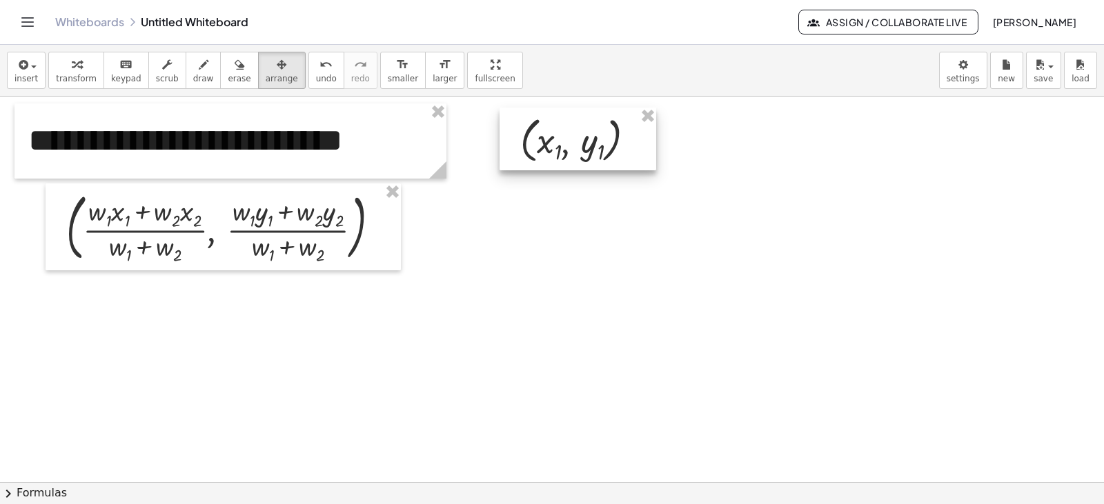
drag, startPoint x: 608, startPoint y: 157, endPoint x: 551, endPoint y: 130, distance: 62.9
click at [551, 130] on div at bounding box center [578, 139] width 157 height 63
drag, startPoint x: 539, startPoint y: 137, endPoint x: 522, endPoint y: 134, distance: 17.6
click at [522, 134] on div at bounding box center [578, 139] width 157 height 63
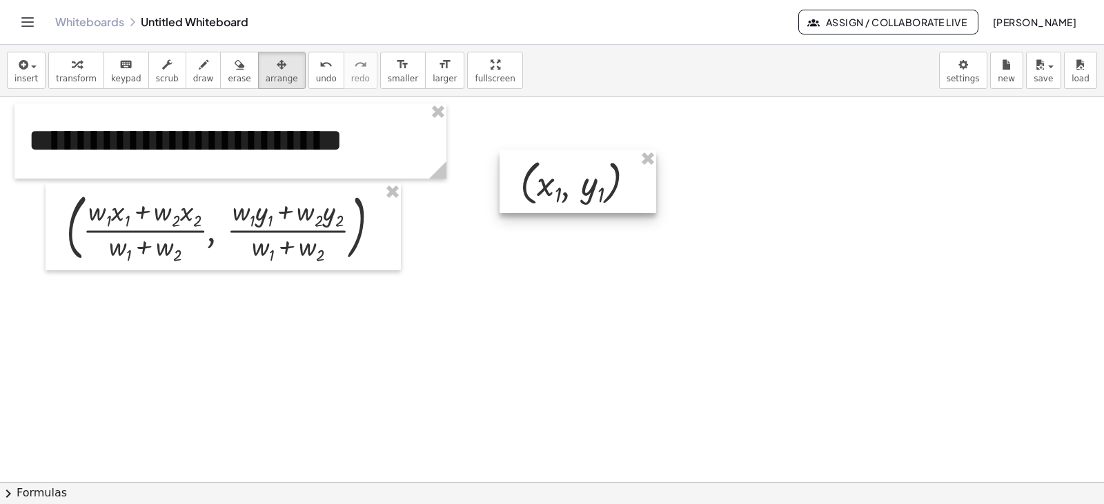
drag, startPoint x: 557, startPoint y: 140, endPoint x: 557, endPoint y: 183, distance: 42.8
click at [557, 183] on div at bounding box center [578, 181] width 157 height 63
click at [1035, 80] on span "save" at bounding box center [1043, 79] width 19 height 10
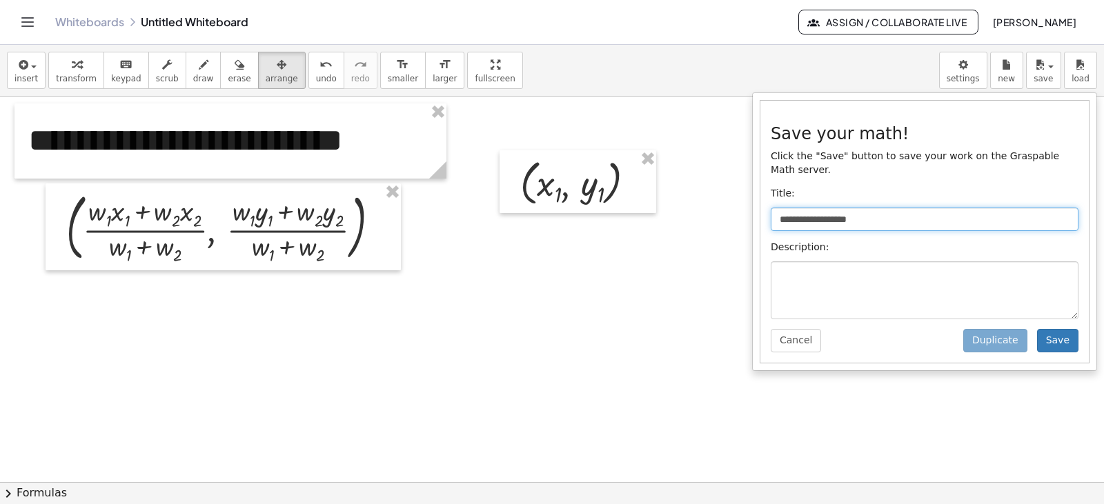
drag, startPoint x: 878, startPoint y: 202, endPoint x: 749, endPoint y: 208, distance: 129.8
click at [749, 208] on div "**********" at bounding box center [552, 274] width 1104 height 459
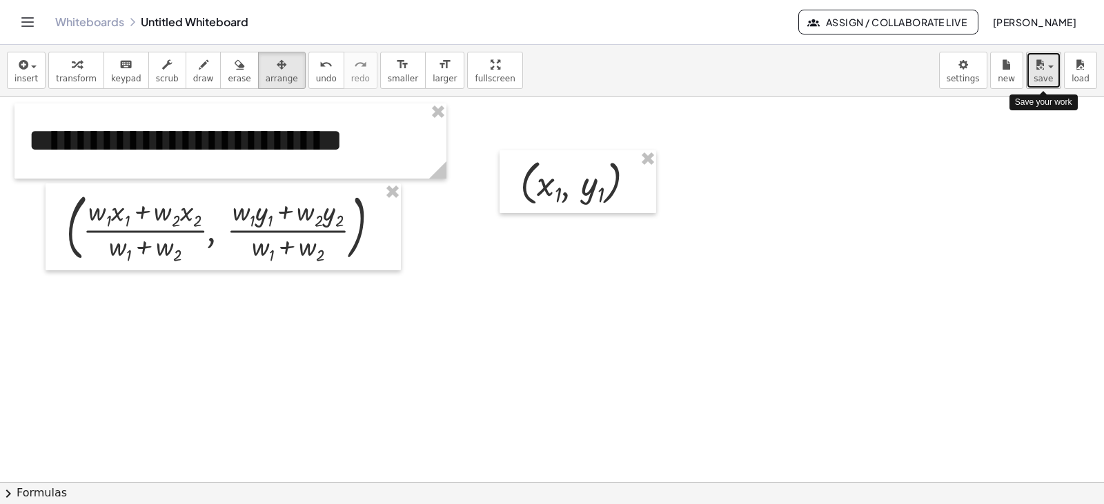
click at [1040, 81] on span "save" at bounding box center [1043, 79] width 19 height 10
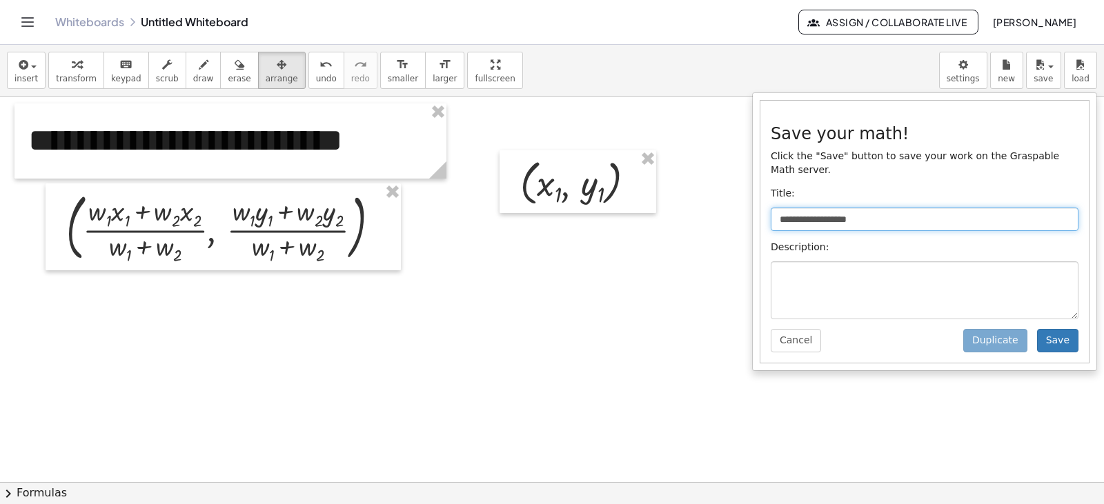
click at [933, 208] on input "**********" at bounding box center [925, 219] width 308 height 23
drag, startPoint x: 933, startPoint y: 204, endPoint x: 773, endPoint y: 216, distance: 160.5
click at [773, 216] on input "**********" at bounding box center [925, 219] width 308 height 23
type input "**********"
click at [1053, 329] on button "Save" at bounding box center [1057, 340] width 41 height 23
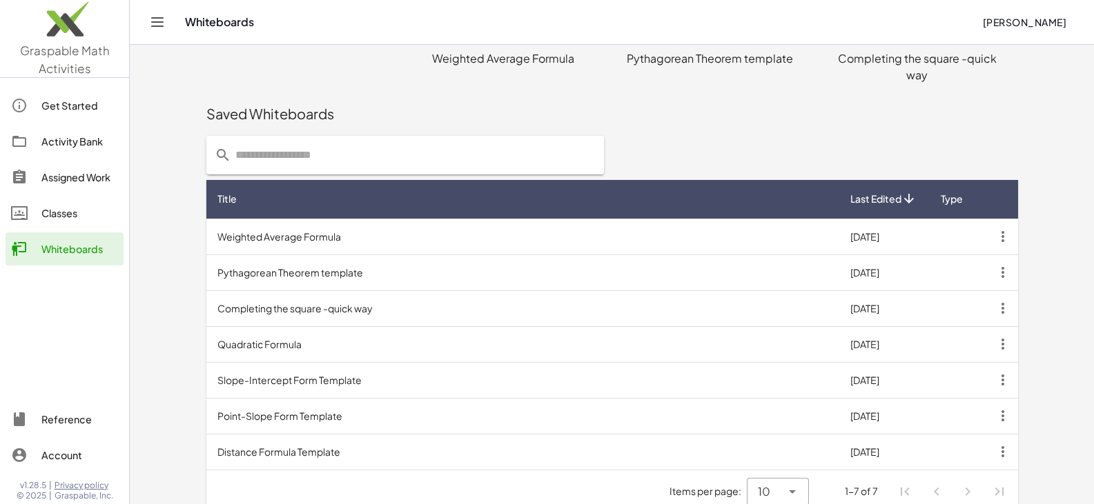
scroll to position [154, 0]
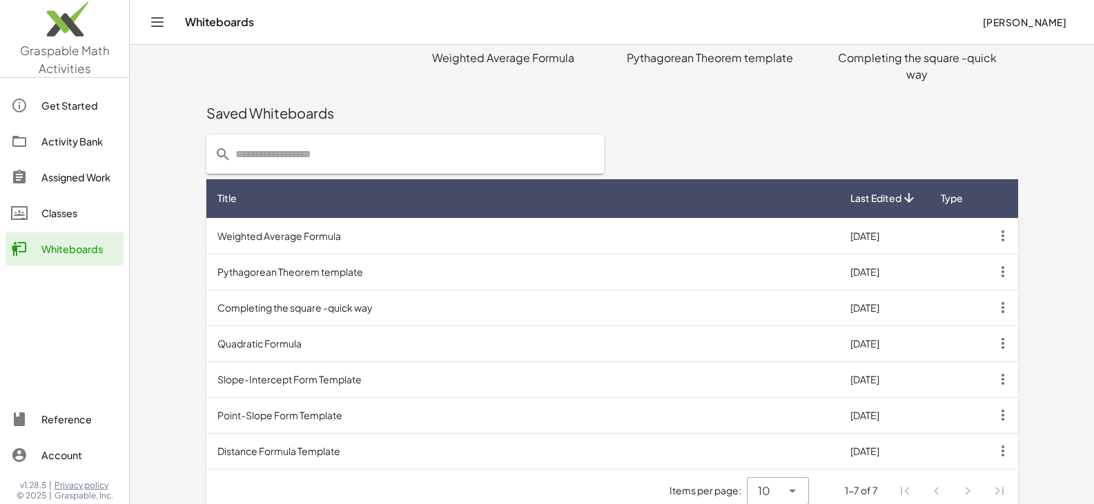
click at [771, 440] on td "Distance Formula Template" at bounding box center [522, 451] width 633 height 36
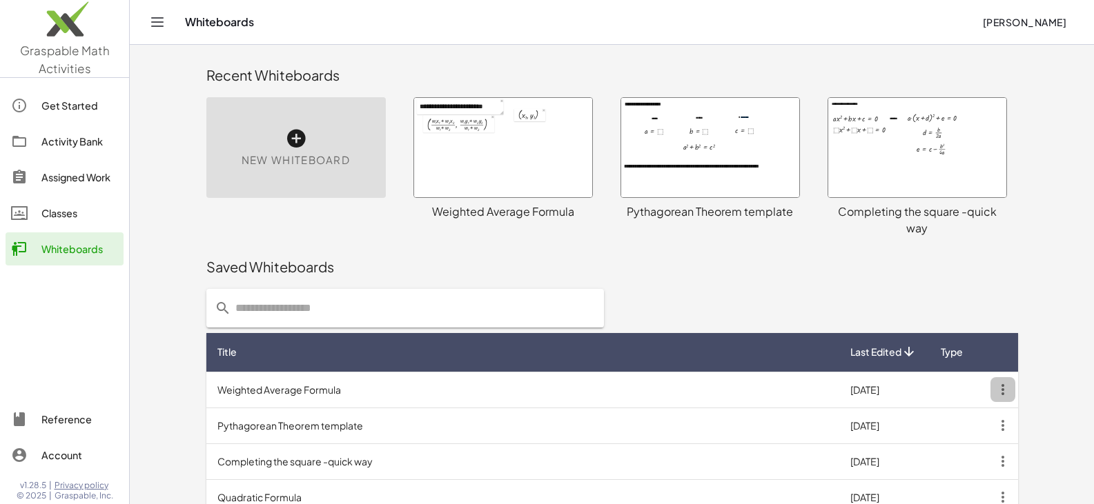
click at [1007, 377] on icon "button" at bounding box center [1002, 389] width 25 height 25
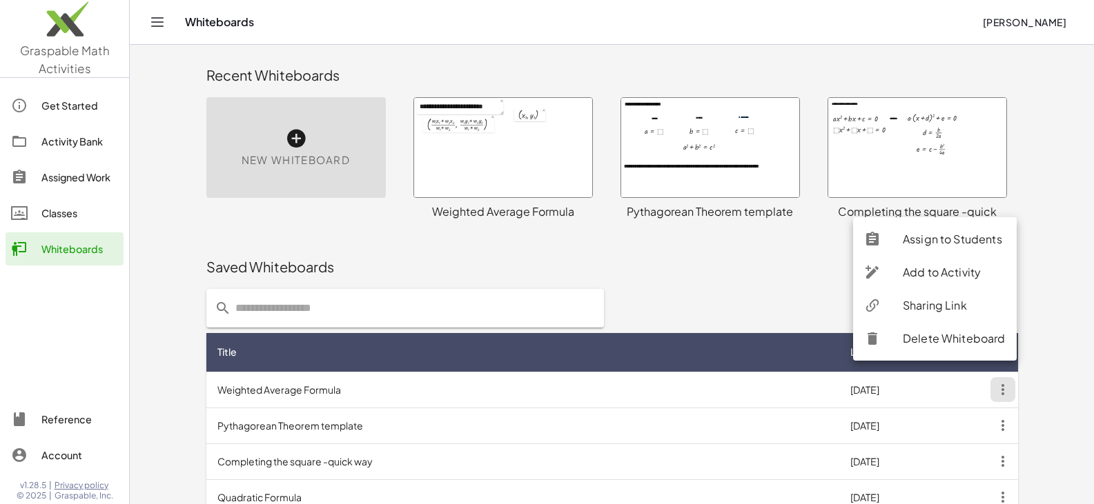
click at [497, 374] on td "Weighted Average Formula" at bounding box center [522, 390] width 633 height 36
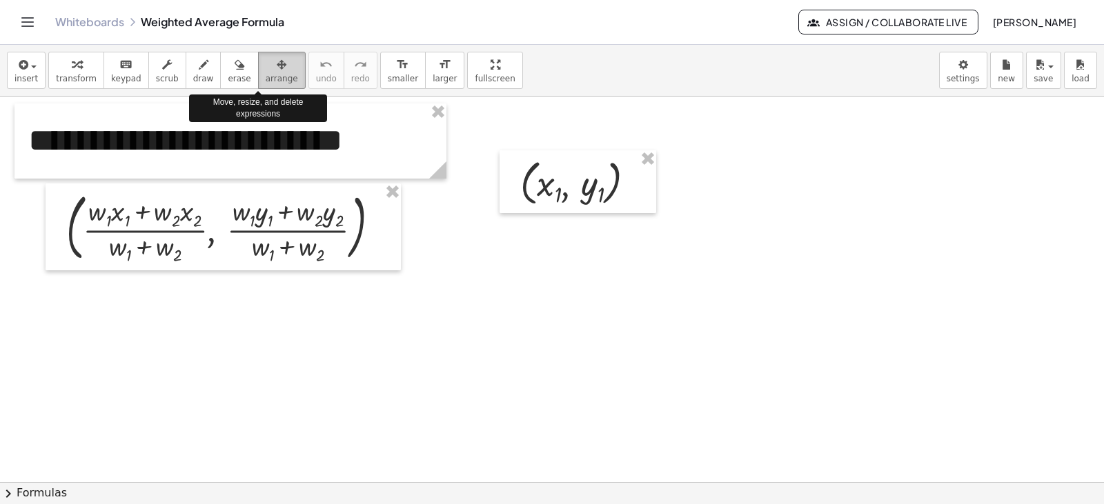
click at [266, 75] on span "arrange" at bounding box center [282, 79] width 32 height 10
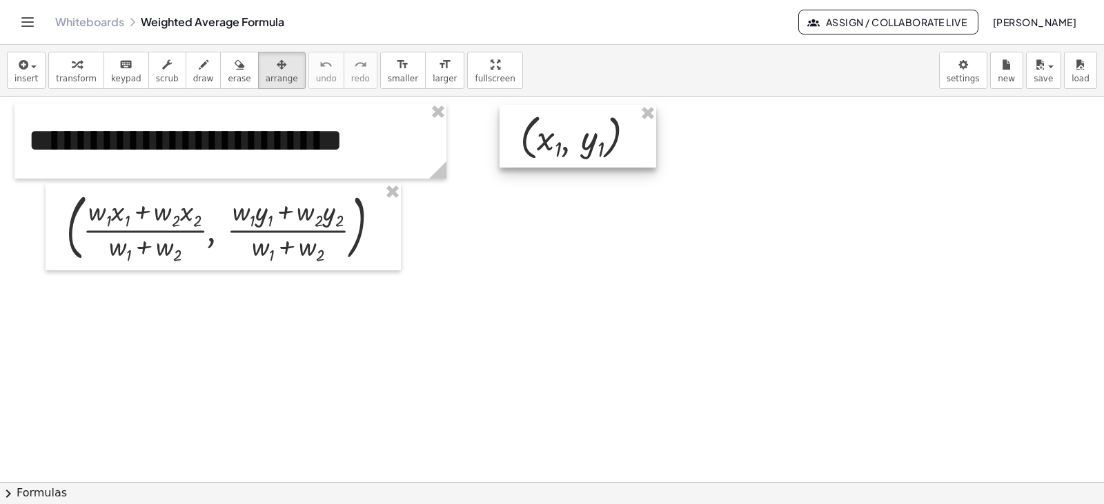
drag, startPoint x: 564, startPoint y: 189, endPoint x: 564, endPoint y: 144, distance: 45.5
click at [564, 144] on div at bounding box center [578, 136] width 157 height 63
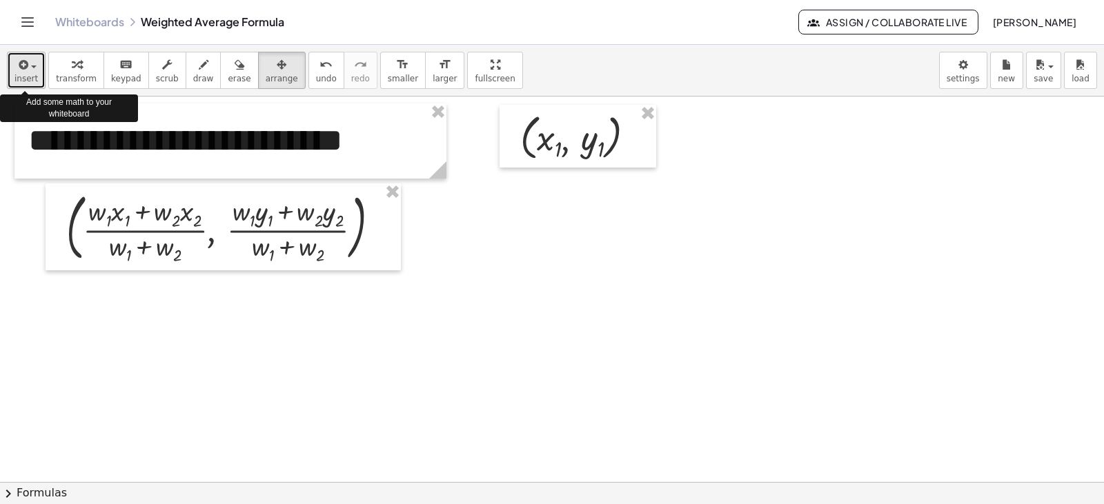
click at [30, 72] on button "insert" at bounding box center [26, 70] width 39 height 37
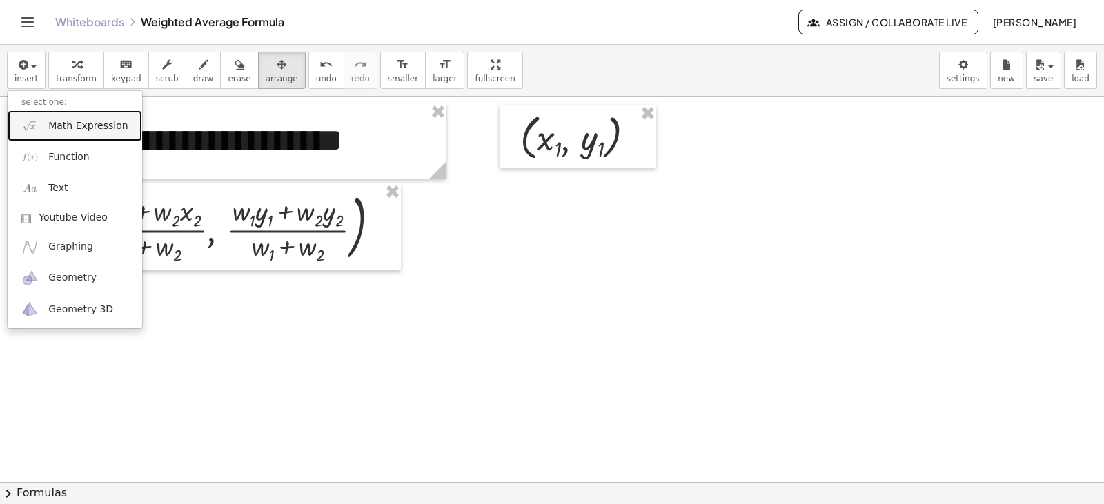
click at [32, 132] on img at bounding box center [29, 125] width 17 height 17
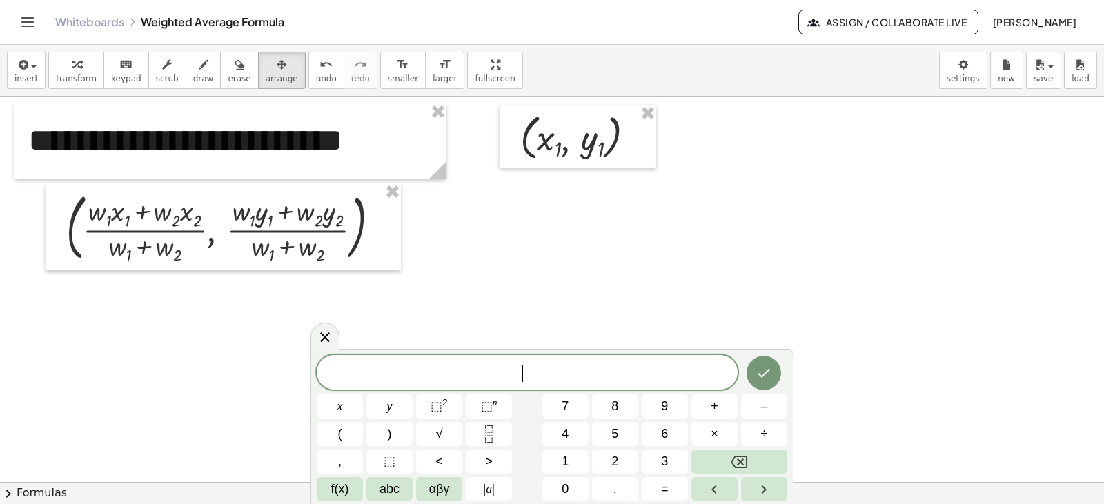
click at [477, 371] on span "​" at bounding box center [527, 373] width 421 height 19
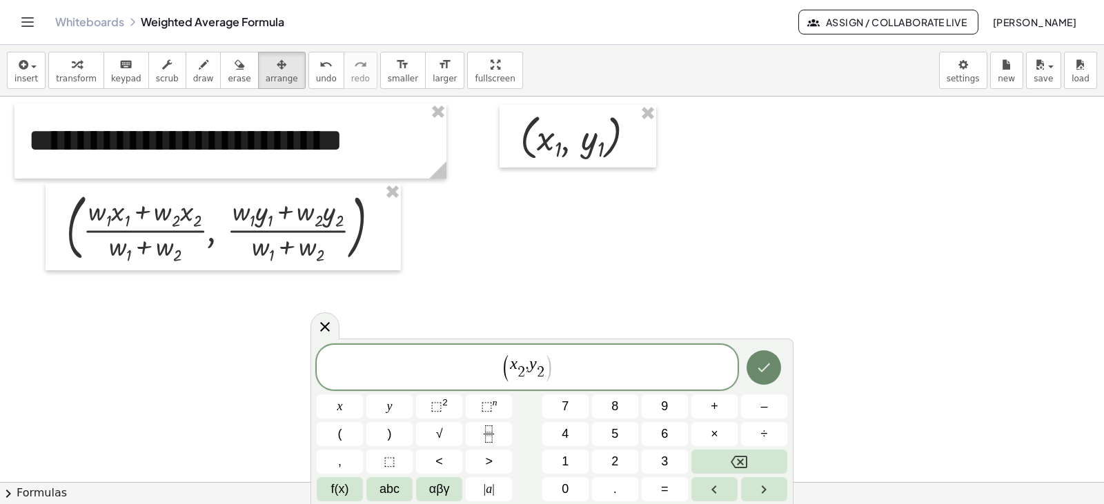
click at [763, 364] on icon "Done" at bounding box center [763, 367] width 17 height 17
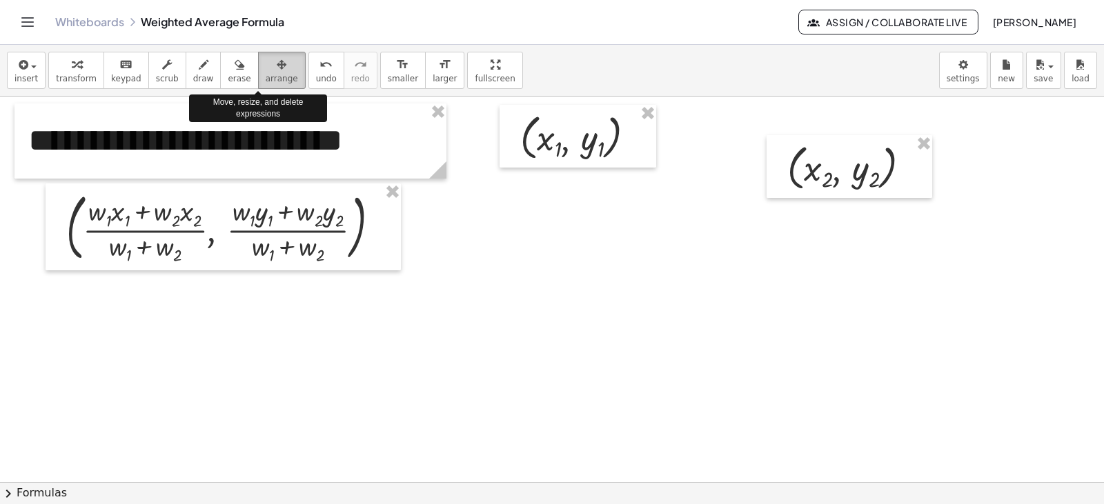
click at [266, 70] on div "button" at bounding box center [282, 64] width 32 height 17
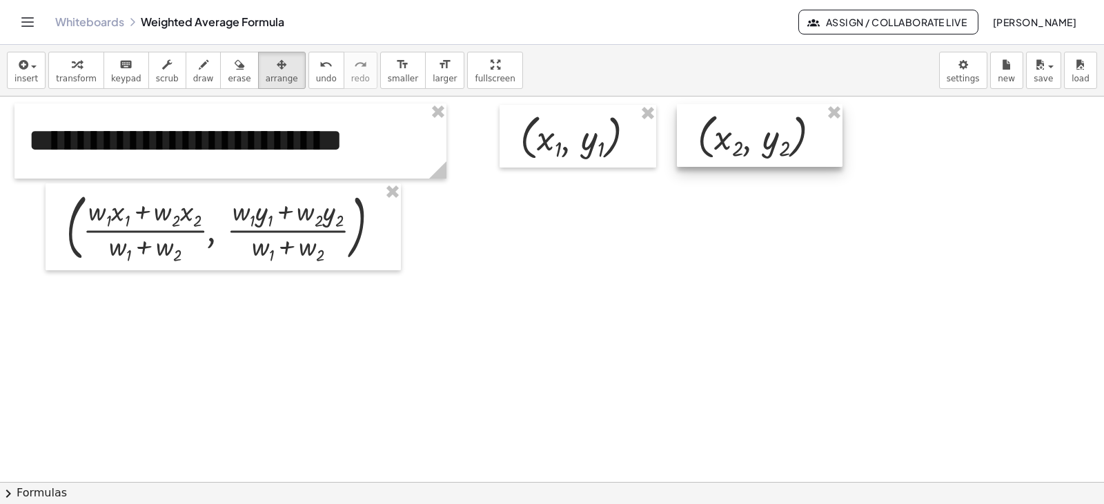
drag, startPoint x: 815, startPoint y: 164, endPoint x: 725, endPoint y: 132, distance: 94.9
click at [725, 132] on div at bounding box center [760, 135] width 166 height 63
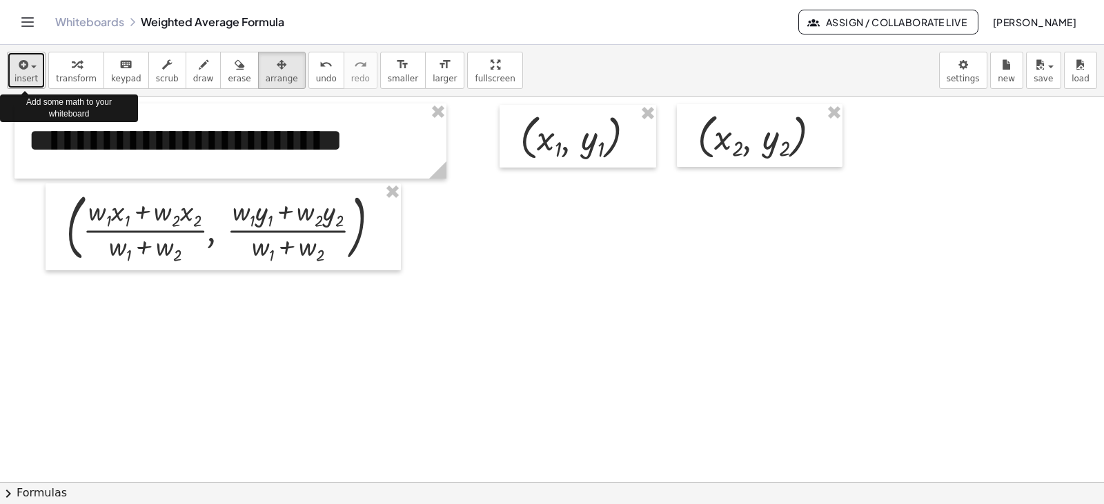
click at [22, 70] on icon "button" at bounding box center [22, 65] width 12 height 17
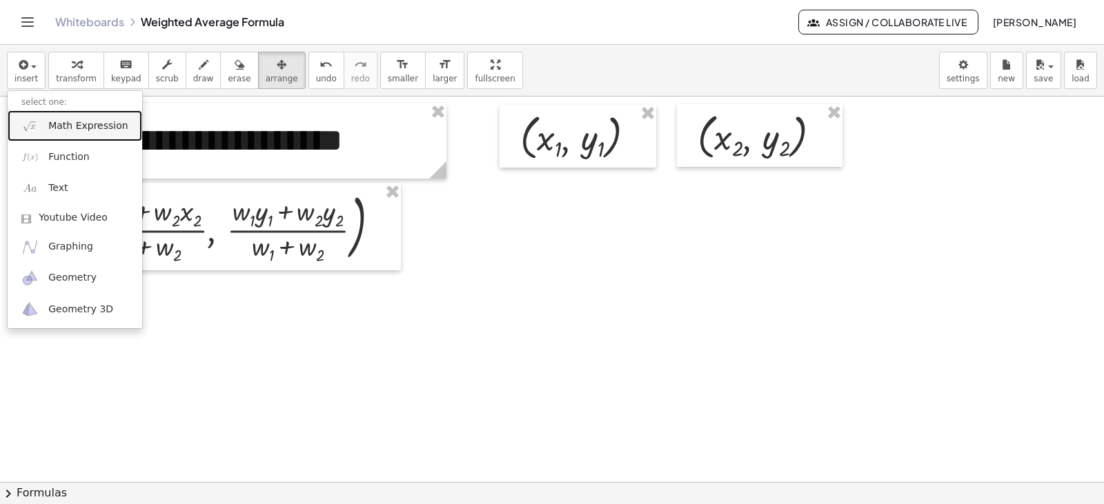
click at [23, 122] on img at bounding box center [29, 125] width 17 height 17
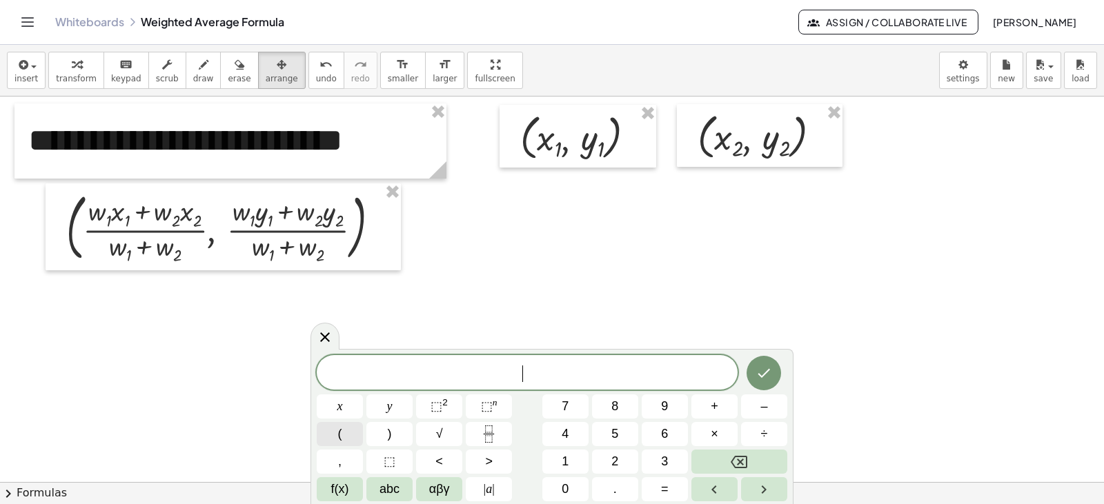
click at [338, 435] on span "(" at bounding box center [340, 434] width 4 height 19
click at [387, 455] on span "⬚" at bounding box center [390, 462] width 12 height 19
click at [344, 459] on button "," at bounding box center [340, 462] width 46 height 24
click at [384, 457] on span "⬚" at bounding box center [390, 462] width 12 height 19
click at [763, 373] on icon "Done" at bounding box center [763, 372] width 17 height 17
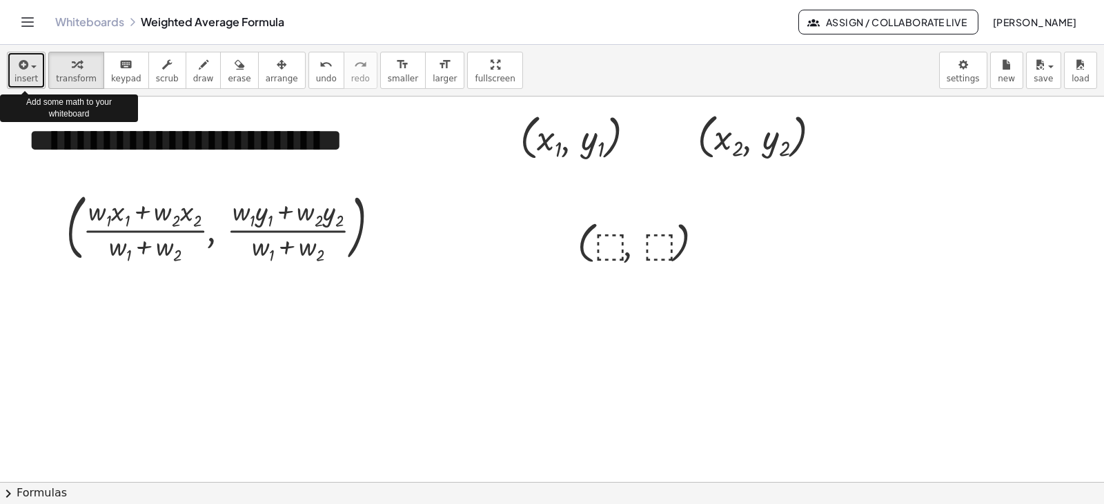
click at [34, 68] on div "button" at bounding box center [25, 64] width 23 height 17
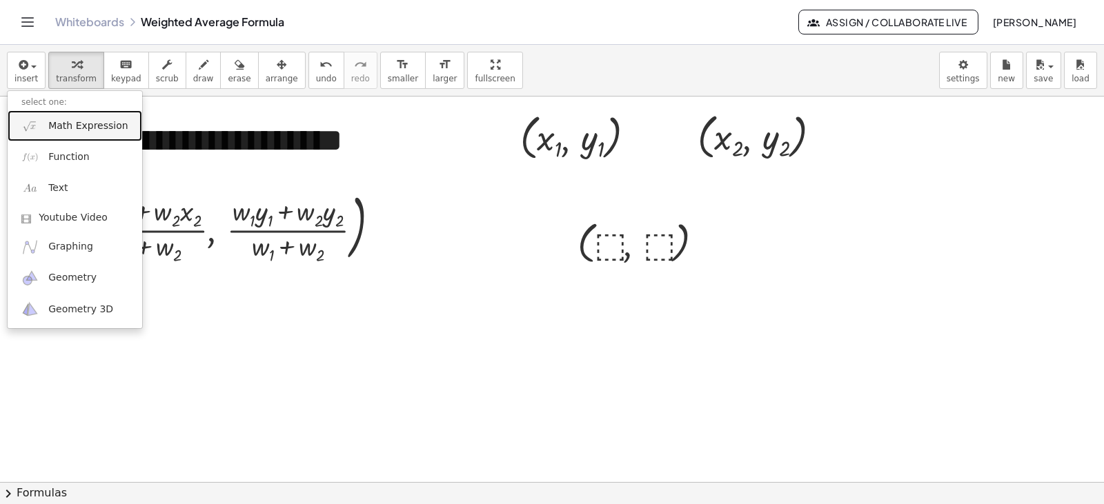
click at [40, 130] on link "Math Expression" at bounding box center [75, 125] width 135 height 31
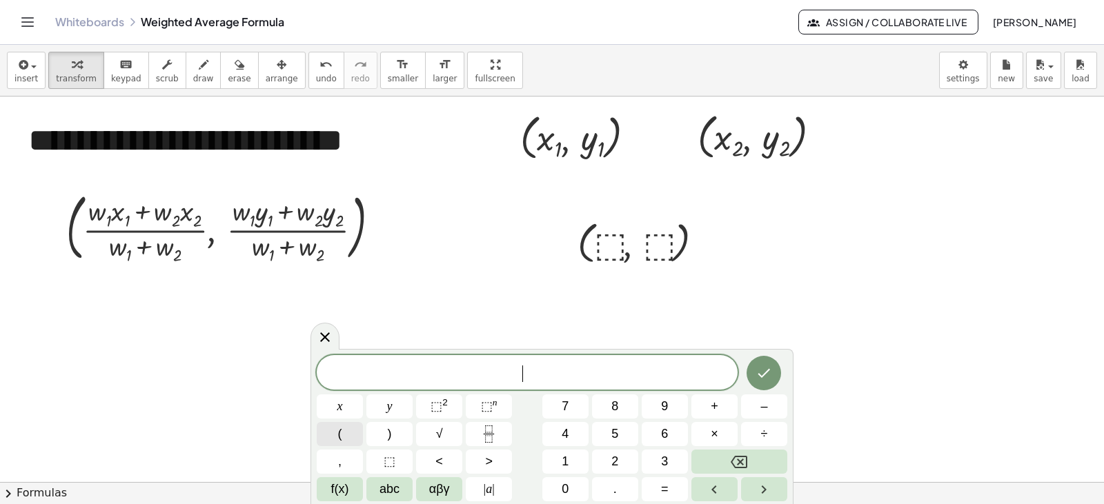
click at [333, 433] on button "(" at bounding box center [340, 434] width 46 height 24
click at [384, 462] on span "⬚" at bounding box center [390, 462] width 12 height 19
click at [350, 459] on button "," at bounding box center [340, 462] width 46 height 24
click at [385, 459] on span "⬚" at bounding box center [390, 462] width 12 height 19
click at [388, 439] on span ")" at bounding box center [390, 434] width 4 height 19
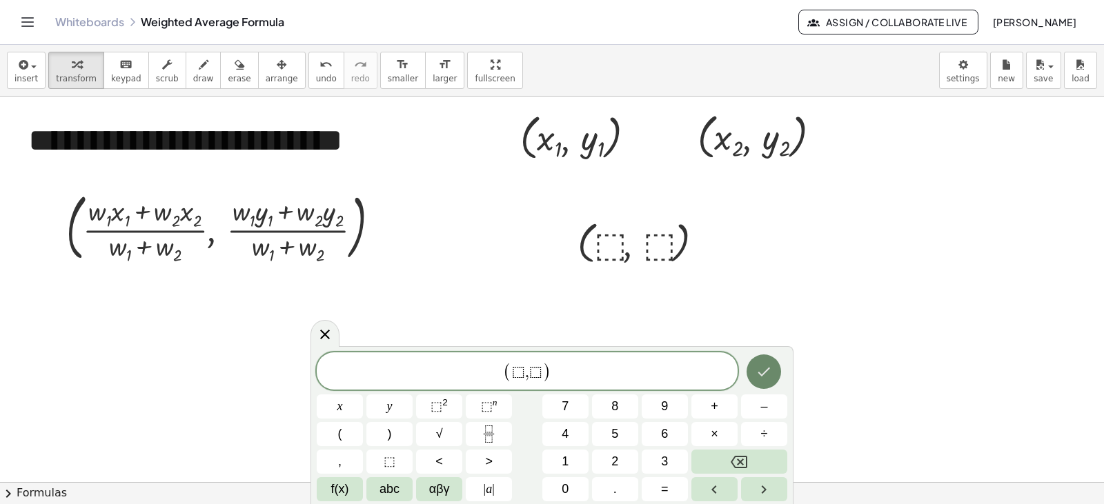
click at [766, 374] on icon "Done" at bounding box center [763, 372] width 17 height 17
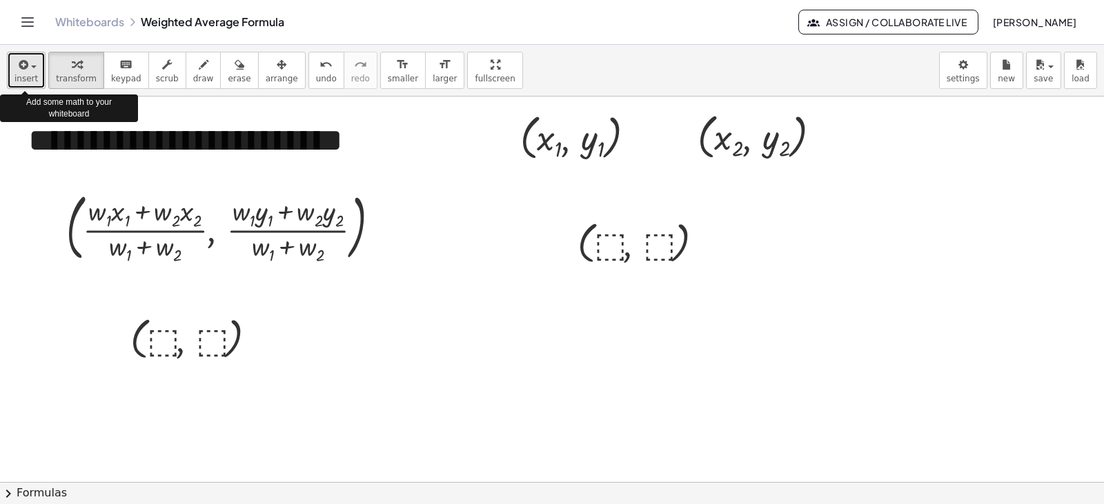
click at [32, 66] on span "button" at bounding box center [34, 67] width 6 height 3
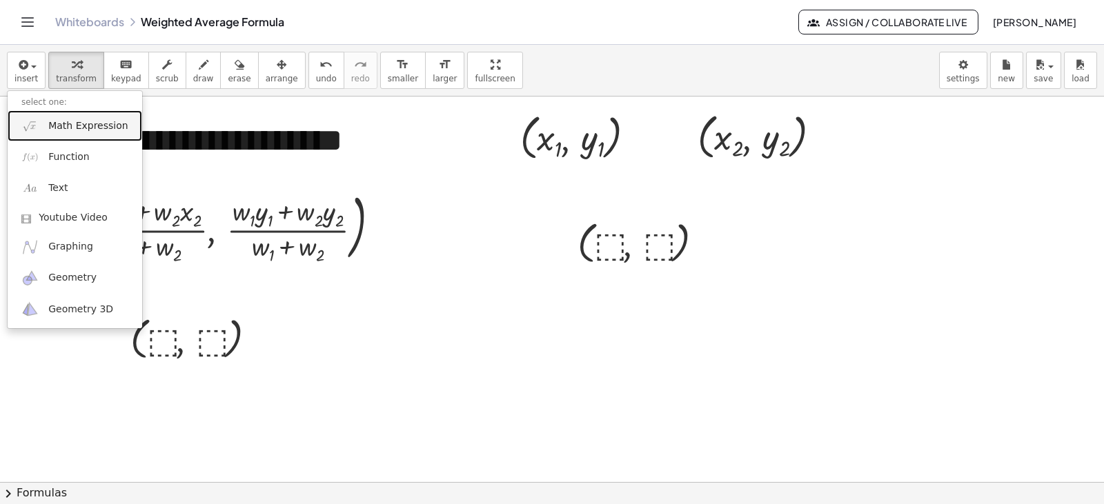
click at [28, 127] on img at bounding box center [29, 125] width 17 height 17
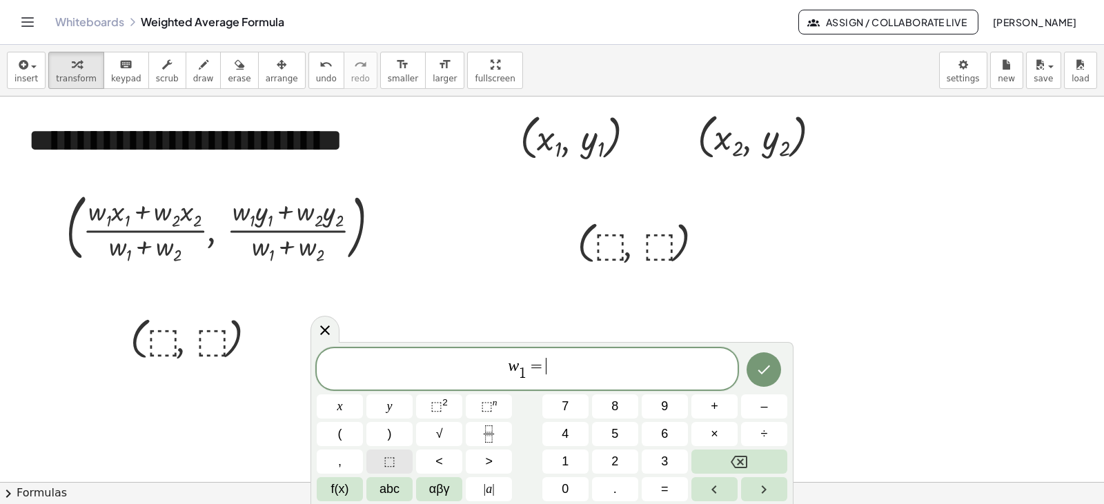
click at [396, 457] on button "⬚" at bounding box center [389, 462] width 46 height 24
click at [762, 363] on icon "Done" at bounding box center [763, 370] width 17 height 17
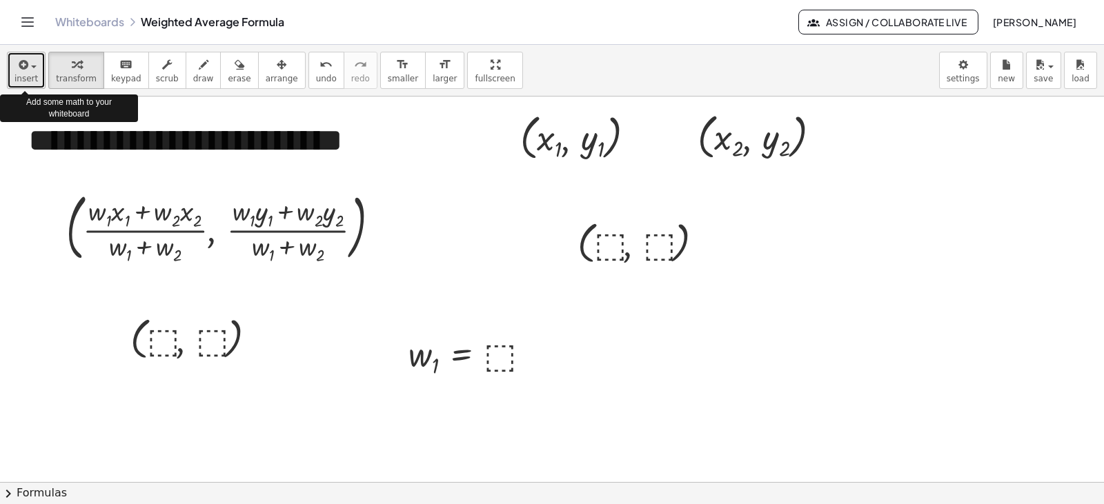
click at [20, 80] on span "insert" at bounding box center [25, 79] width 23 height 10
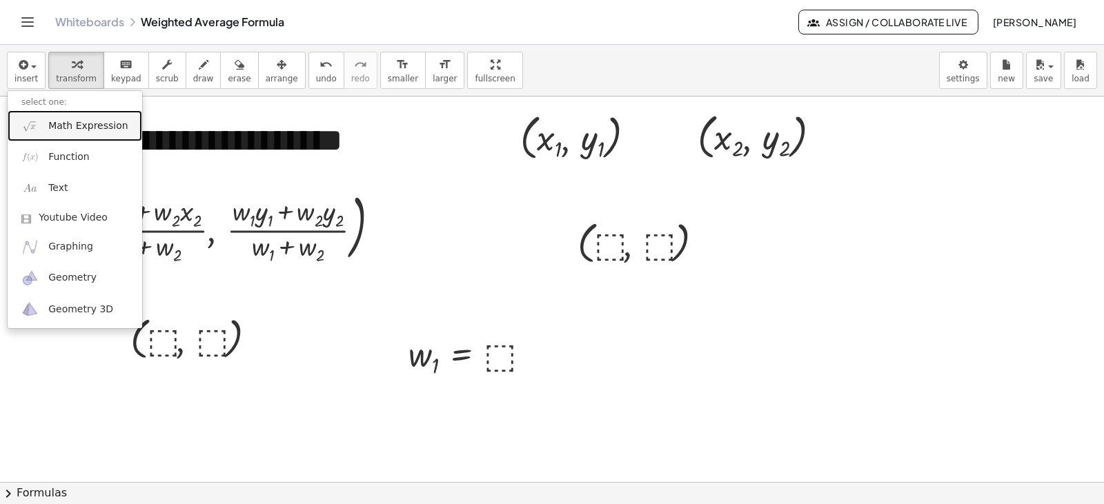
click at [21, 124] on img at bounding box center [29, 125] width 17 height 17
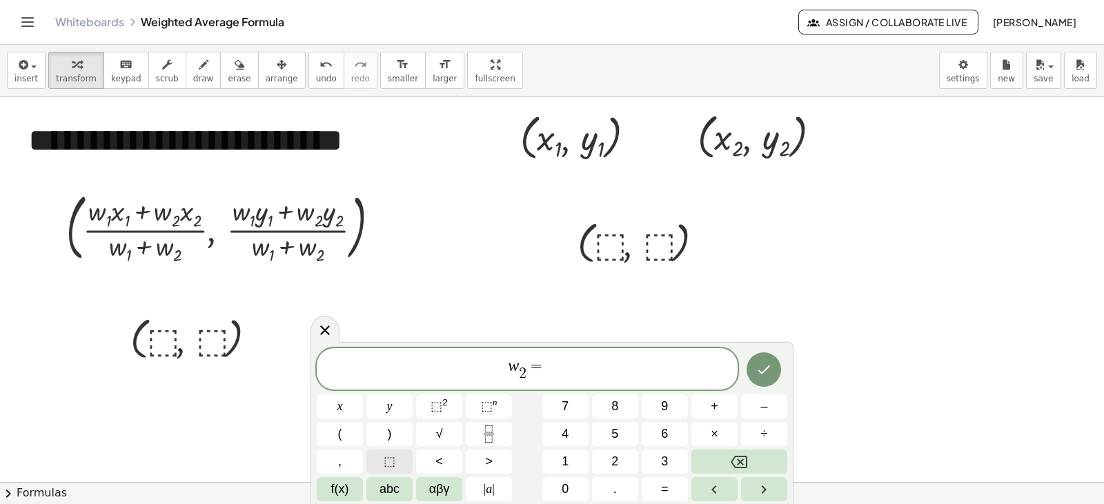
click at [387, 455] on span "⬚" at bounding box center [390, 462] width 12 height 19
click at [761, 376] on icon "Done" at bounding box center [763, 370] width 17 height 17
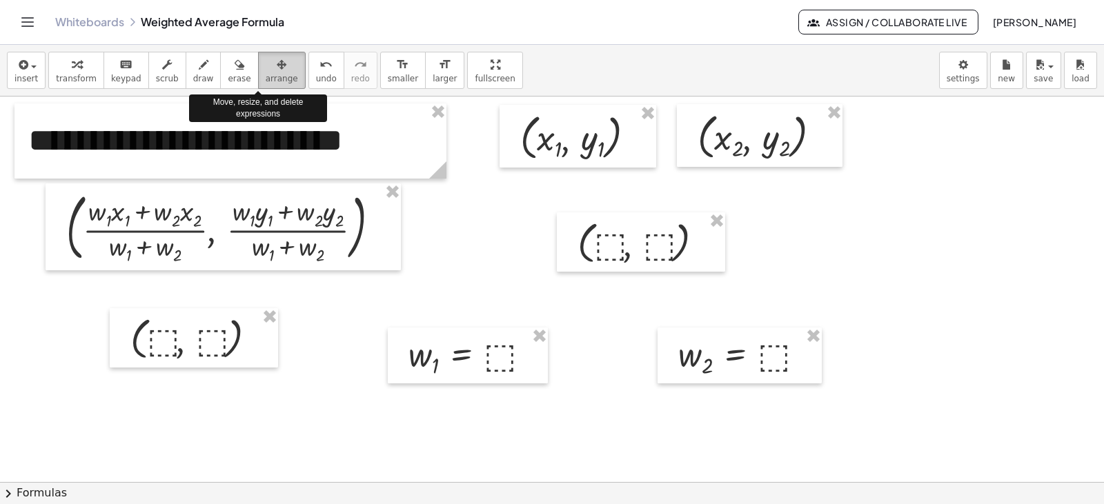
click at [266, 70] on div "button" at bounding box center [282, 64] width 32 height 17
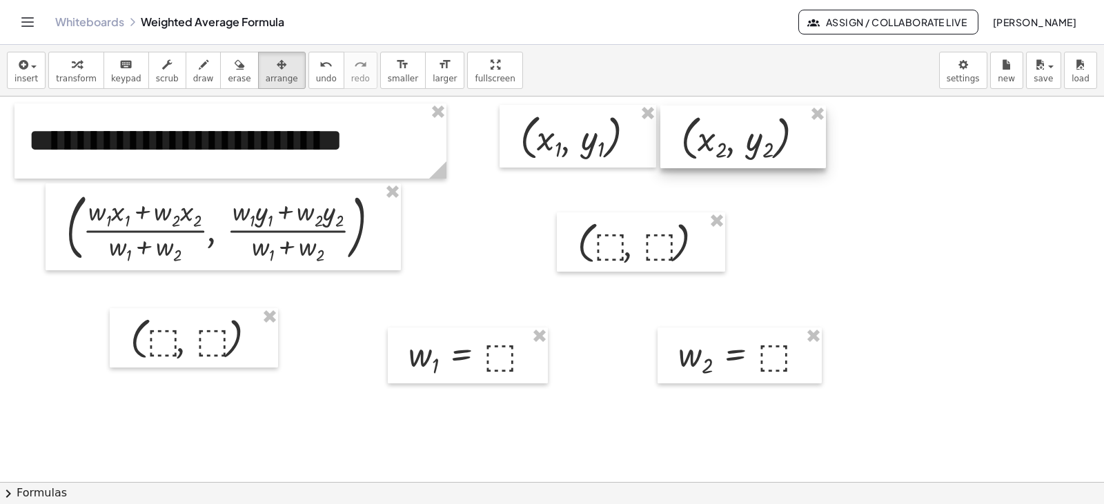
drag, startPoint x: 719, startPoint y: 144, endPoint x: 702, endPoint y: 145, distance: 16.6
click at [702, 145] on div at bounding box center [743, 137] width 166 height 63
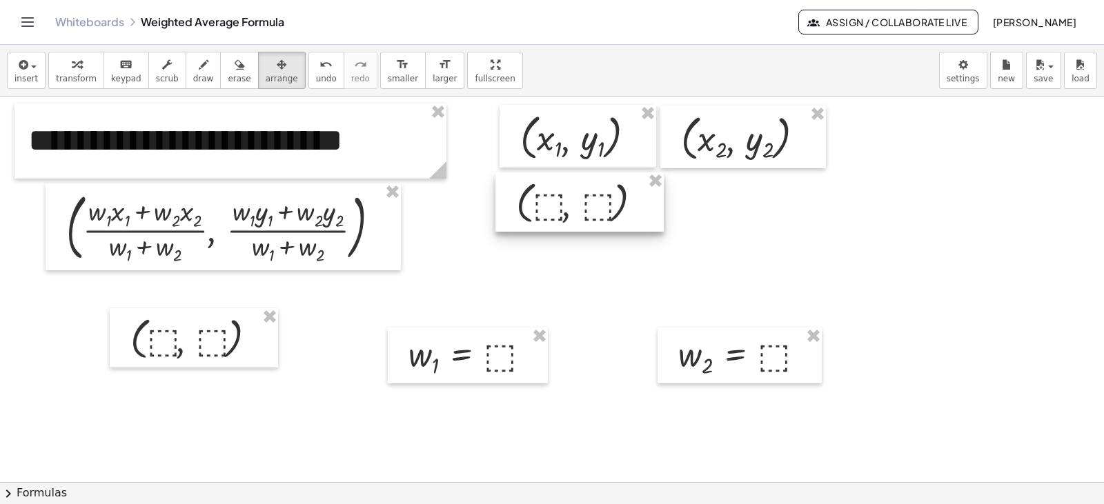
drag, startPoint x: 635, startPoint y: 236, endPoint x: 575, endPoint y: 196, distance: 72.7
click at [575, 196] on div at bounding box center [579, 201] width 168 height 59
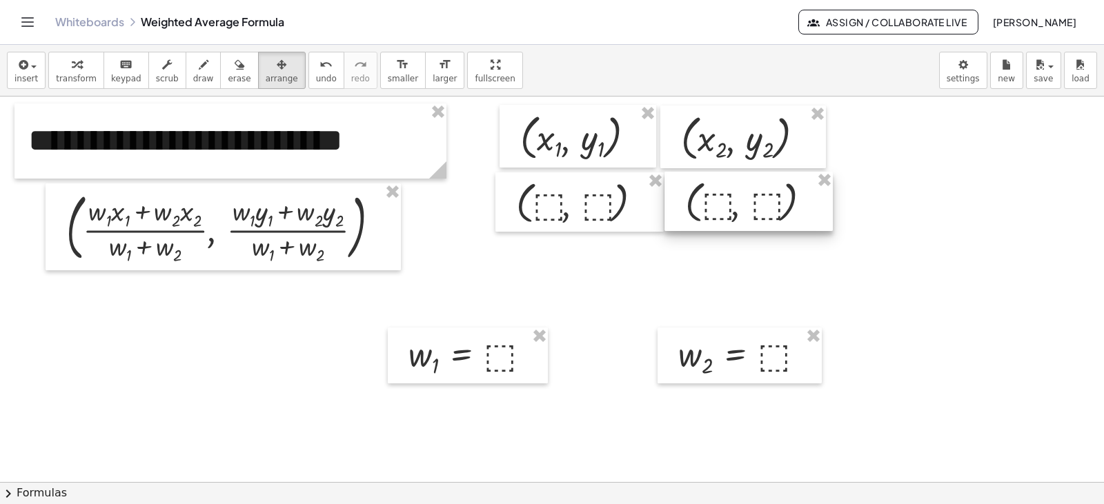
drag, startPoint x: 196, startPoint y: 338, endPoint x: 750, endPoint y: 201, distance: 570.6
click at [750, 201] on div at bounding box center [748, 201] width 168 height 59
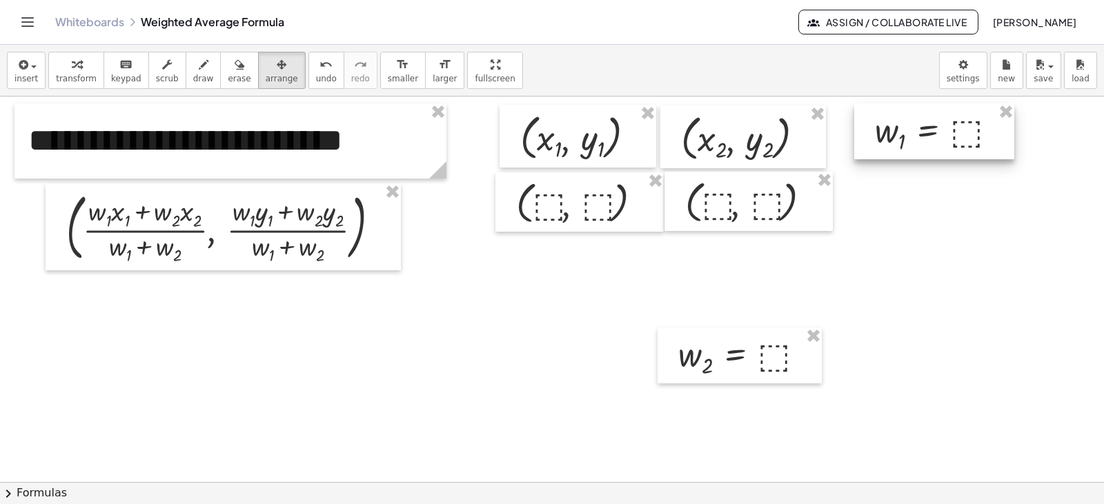
drag, startPoint x: 459, startPoint y: 356, endPoint x: 925, endPoint y: 132, distance: 517.5
click at [925, 132] on div at bounding box center [934, 131] width 160 height 56
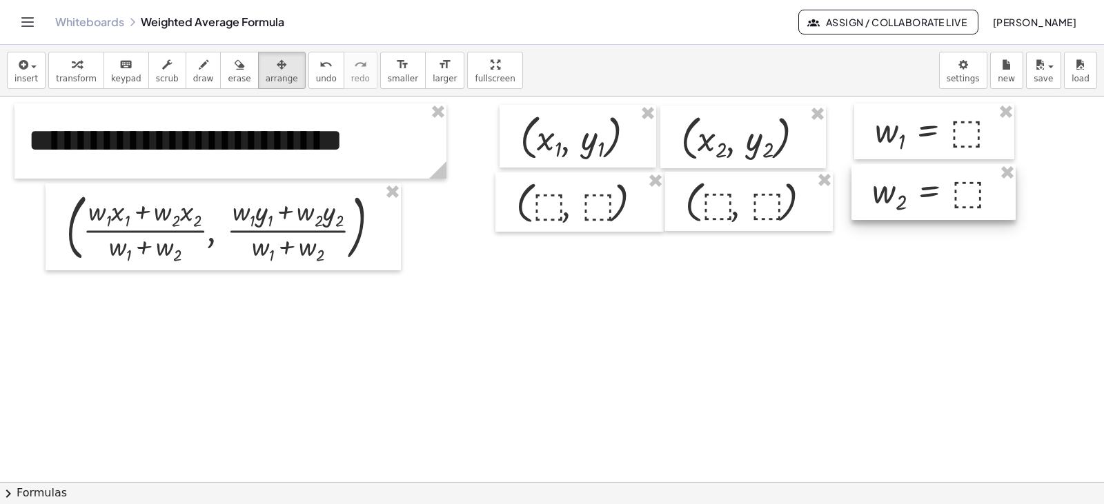
drag, startPoint x: 748, startPoint y: 355, endPoint x: 942, endPoint y: 191, distance: 253.6
click at [942, 191] on div at bounding box center [933, 192] width 164 height 56
click at [1042, 83] on span "save" at bounding box center [1043, 79] width 19 height 10
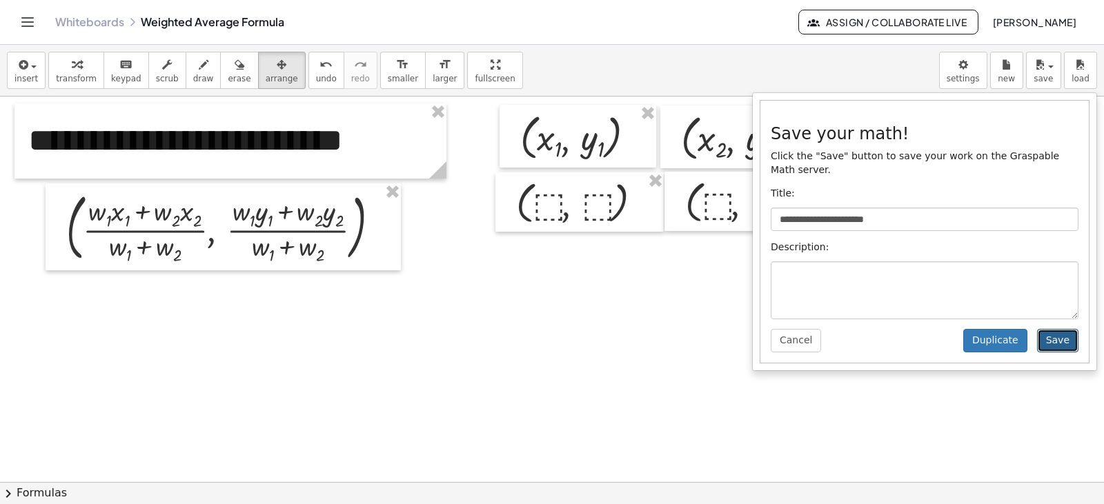
click at [1062, 329] on button "Save" at bounding box center [1057, 340] width 41 height 23
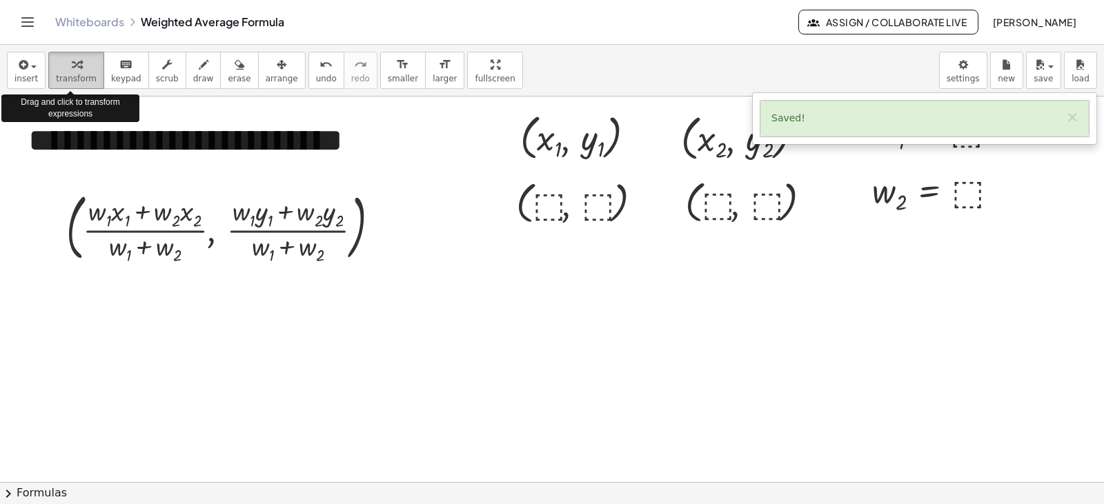
click at [67, 75] on span "transform" at bounding box center [76, 79] width 41 height 10
